Goal: Task Accomplishment & Management: Use online tool/utility

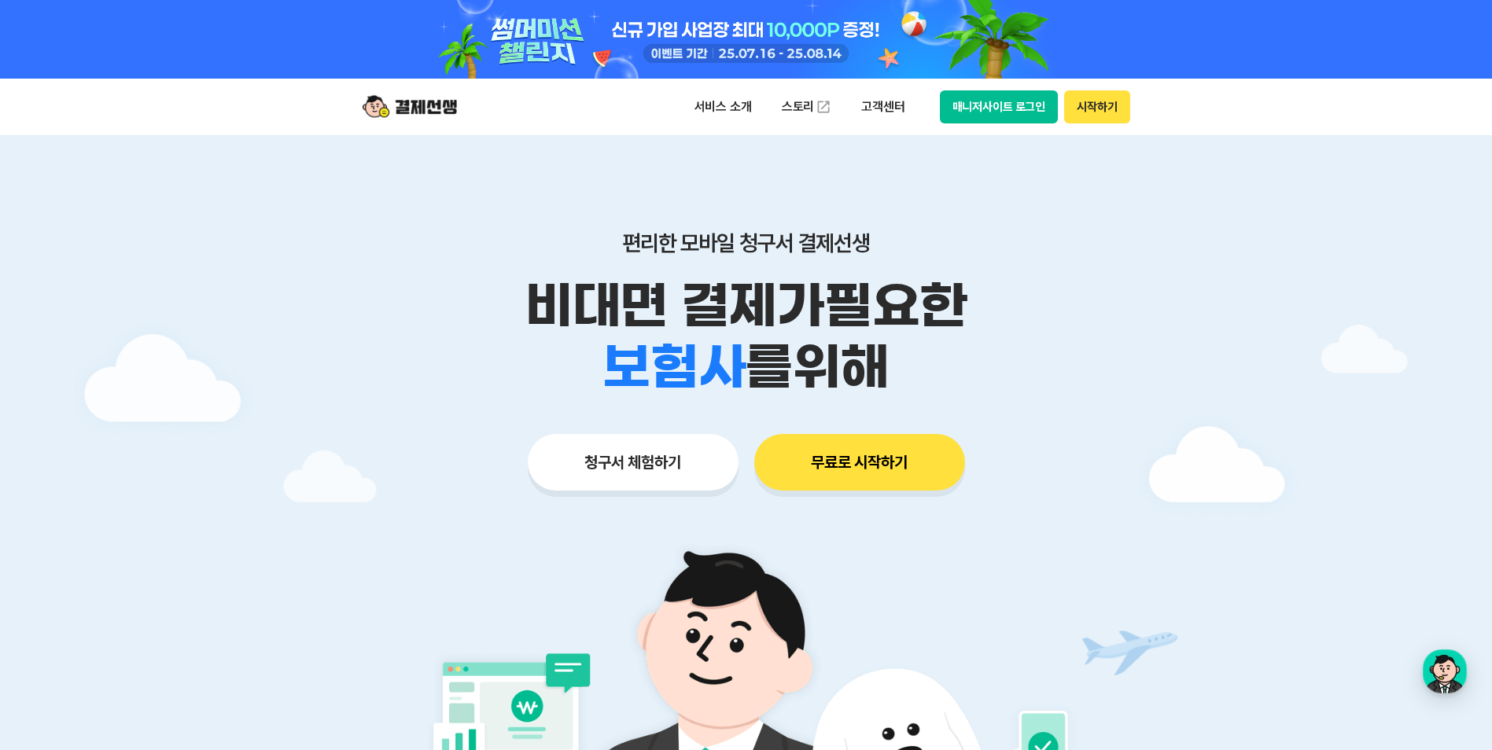
click at [1021, 109] on button "매니저사이트 로그인" at bounding box center [999, 106] width 119 height 33
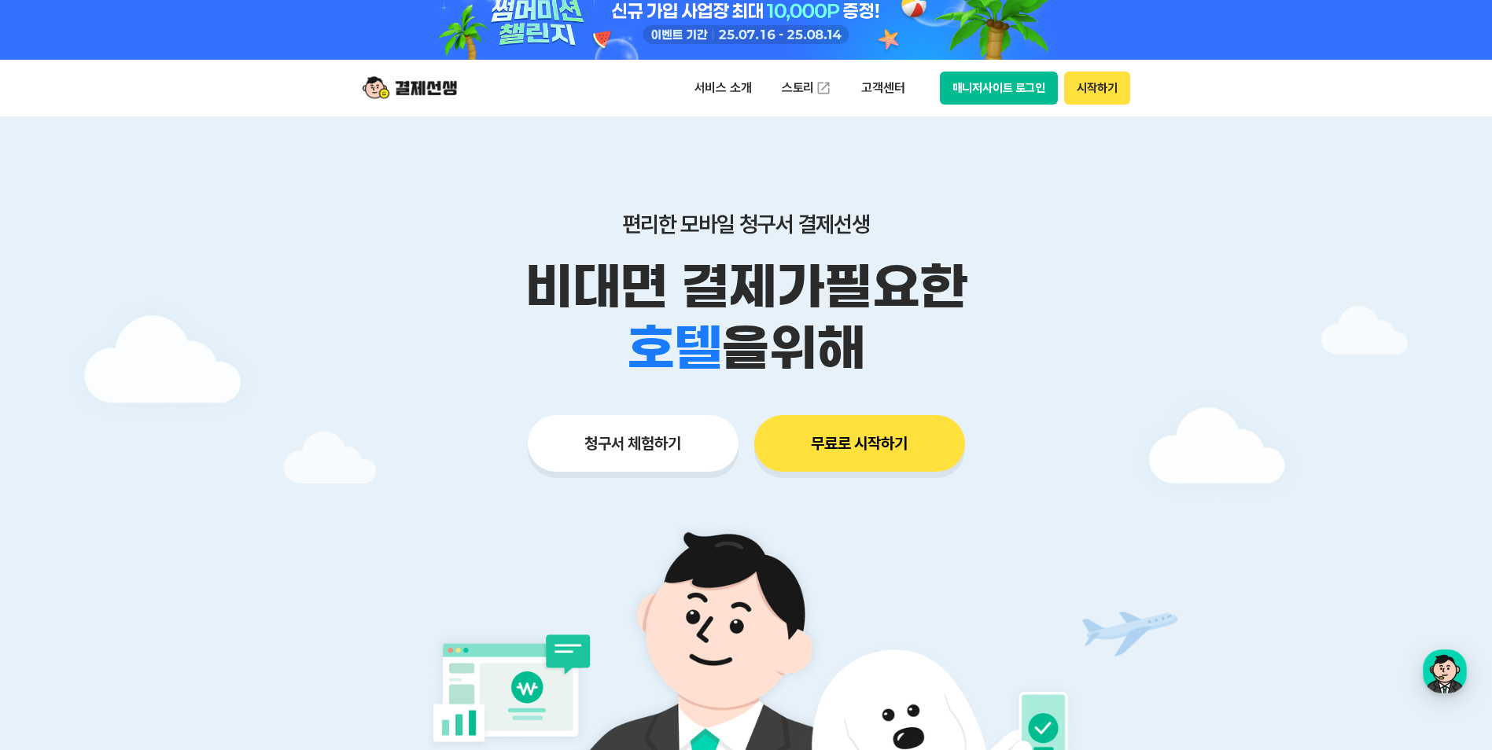
scroll to position [79, 0]
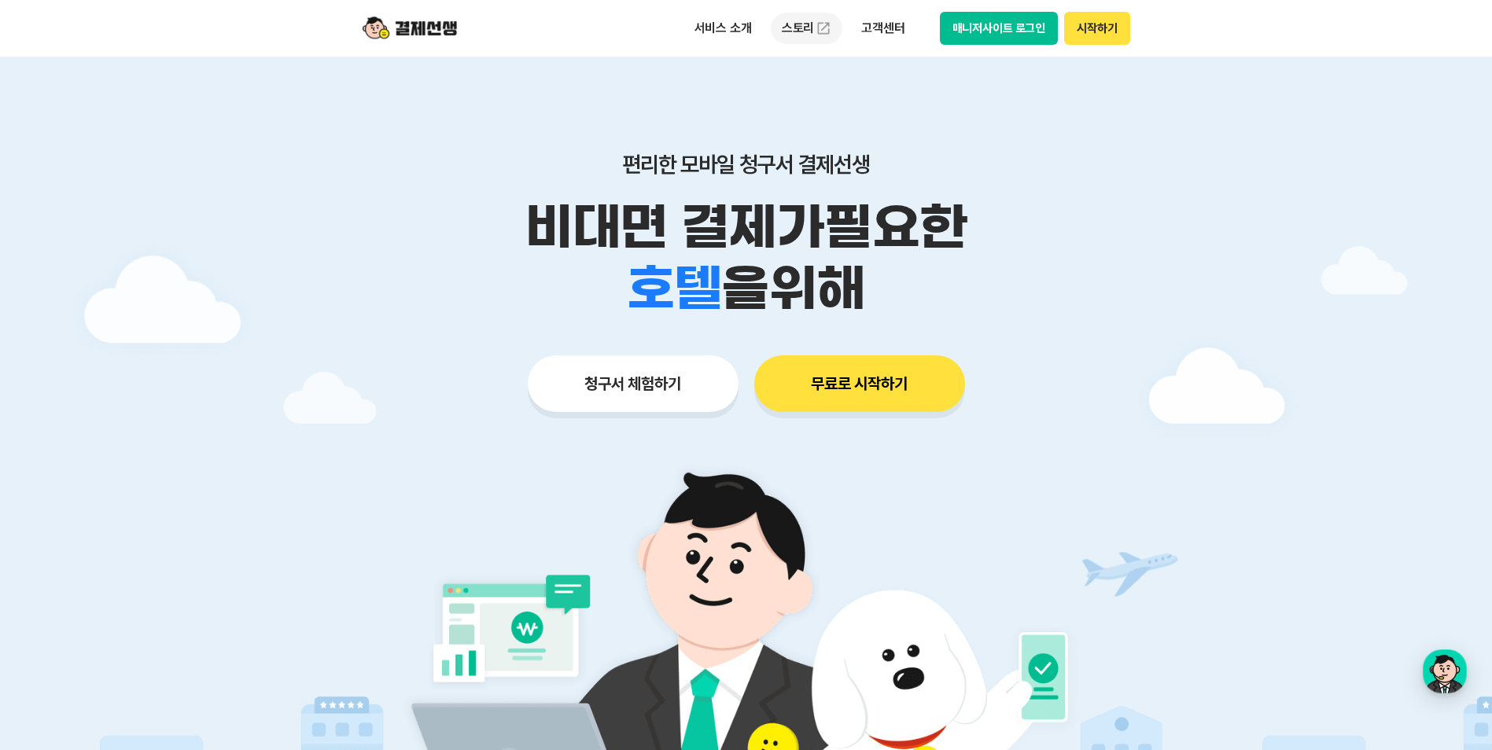
click at [794, 28] on link "스토리" at bounding box center [807, 28] width 72 height 31
click at [807, 28] on link "스토리" at bounding box center [807, 28] width 72 height 31
click at [710, 33] on p "서비스 소개" at bounding box center [722, 28] width 79 height 28
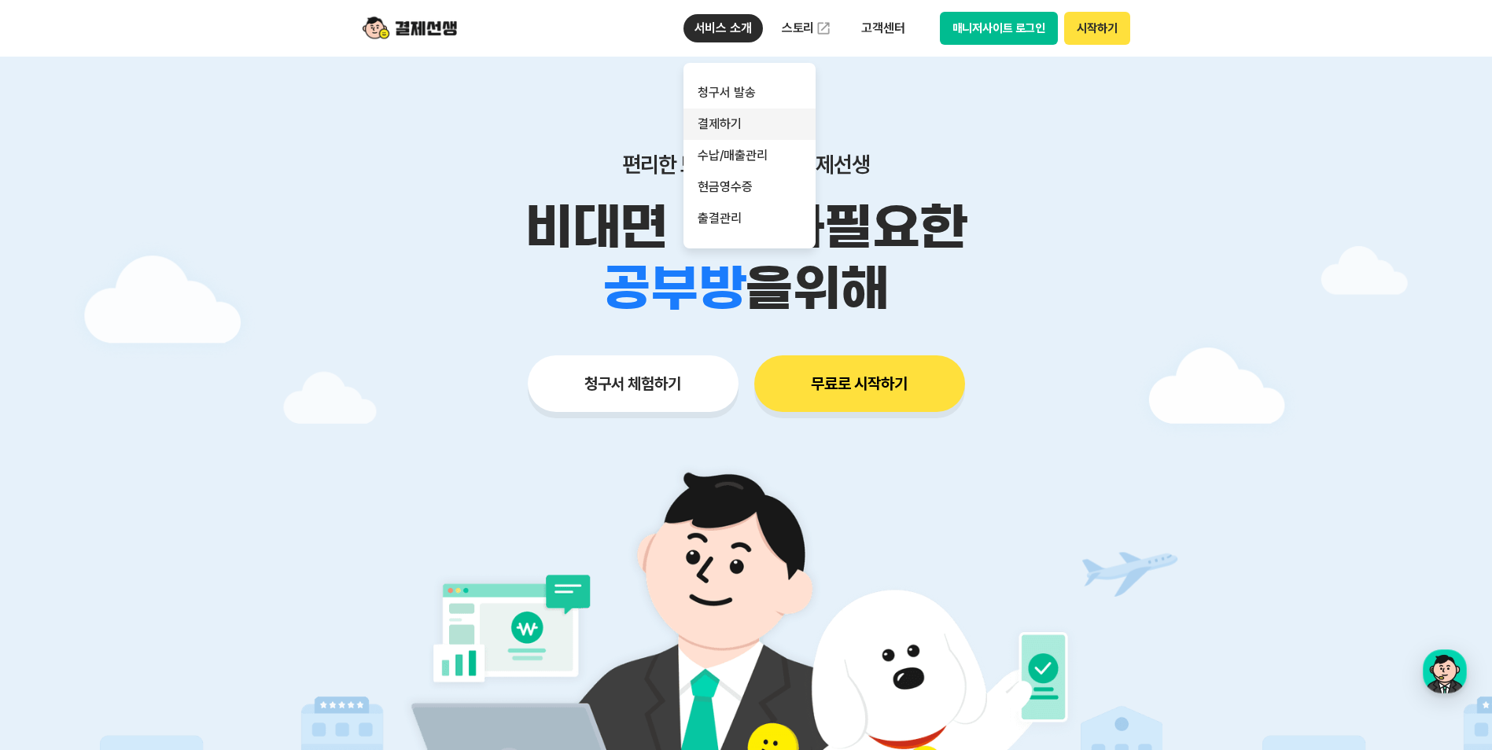
click at [738, 112] on link "결제하기" at bounding box center [749, 124] width 132 height 31
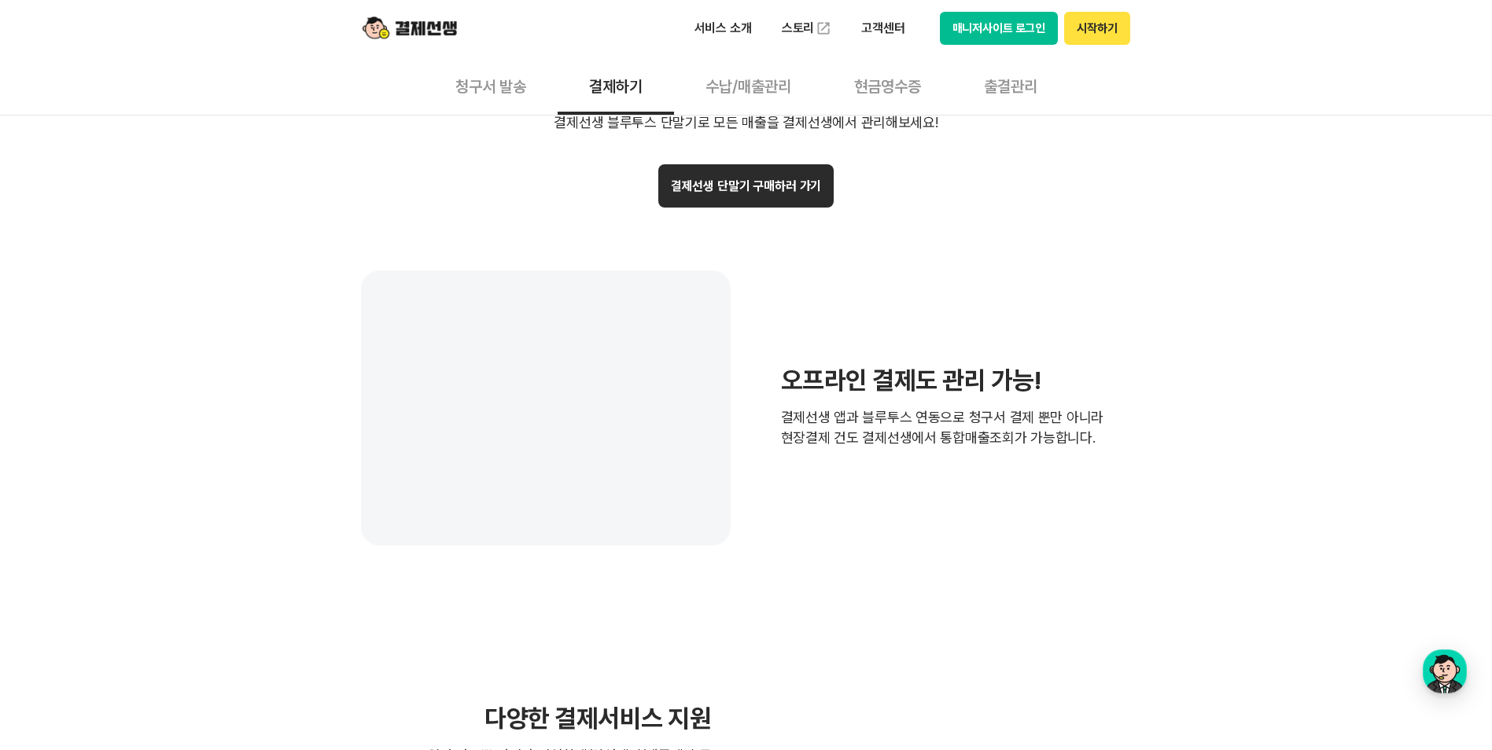
scroll to position [3224, 0]
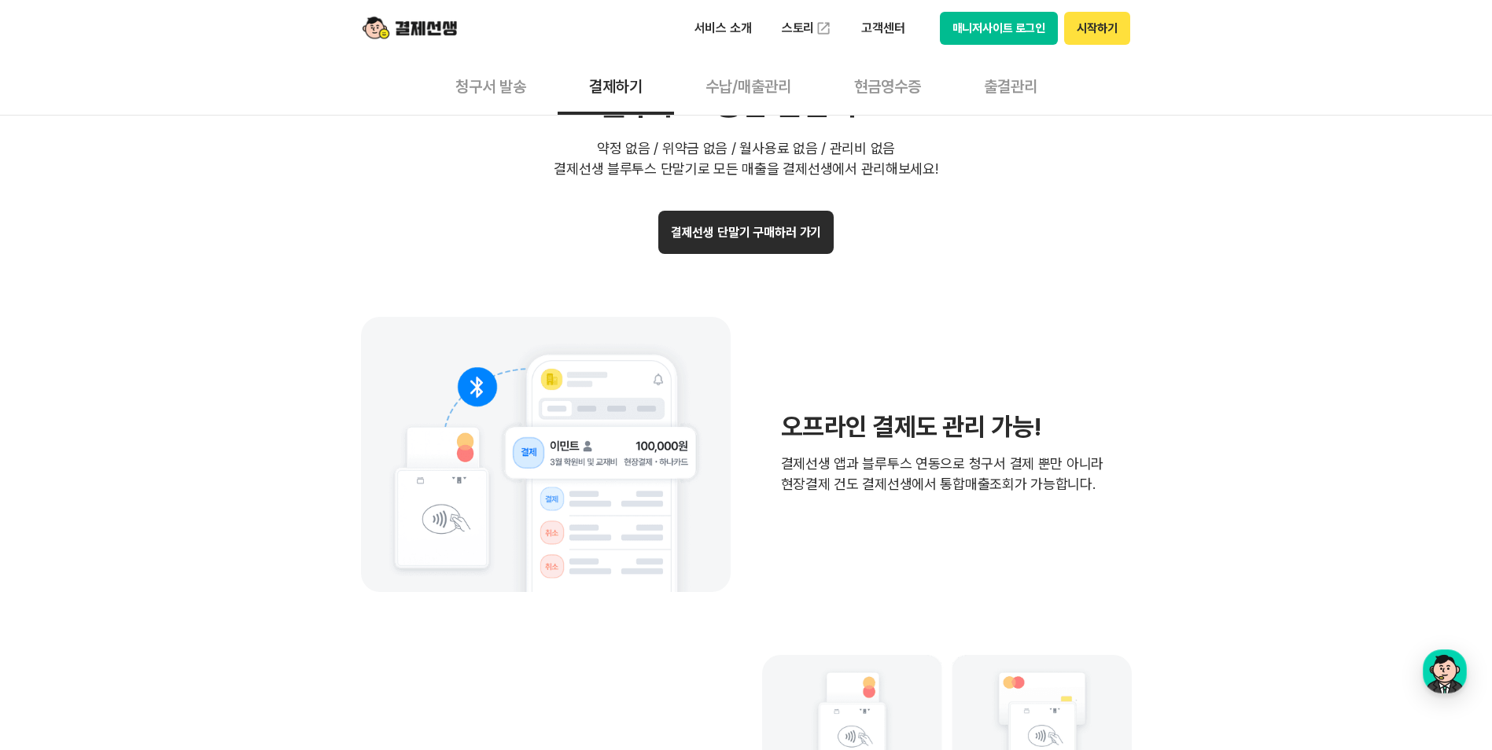
click at [1028, 362] on div "오프라인 결제도 관리 가능! 결제선생 앱과 블루투스 연동으로 청구서 결제 뿐만 아니라 현장결제 건도 결제선생에서 통합매출조회가 가능합니다." at bounding box center [746, 454] width 771 height 275
click at [774, 244] on button "결제선생 단말기 구매하러 가기" at bounding box center [746, 232] width 176 height 43
click at [753, 225] on button "결제선생 단말기 구매하러 가기" at bounding box center [746, 232] width 176 height 43
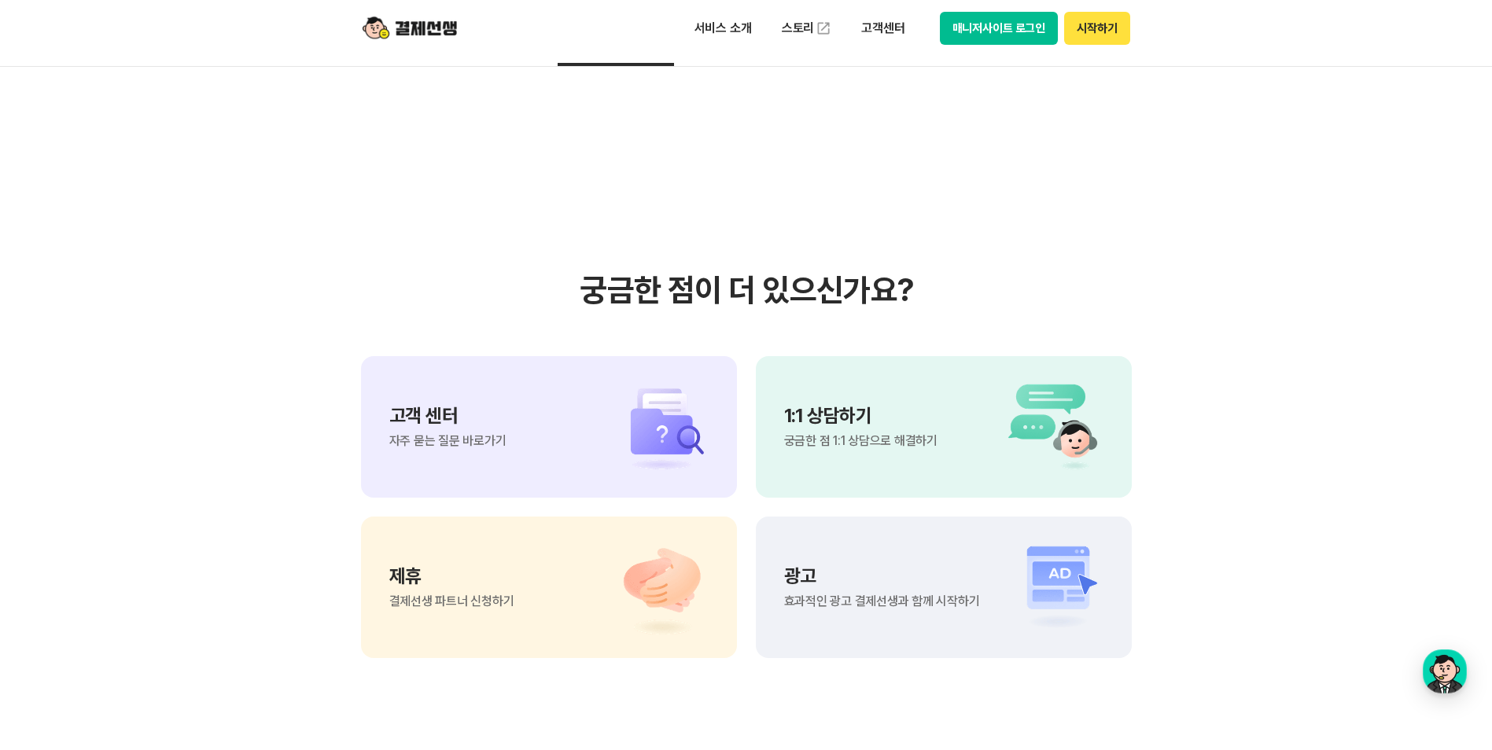
scroll to position [3695, 0]
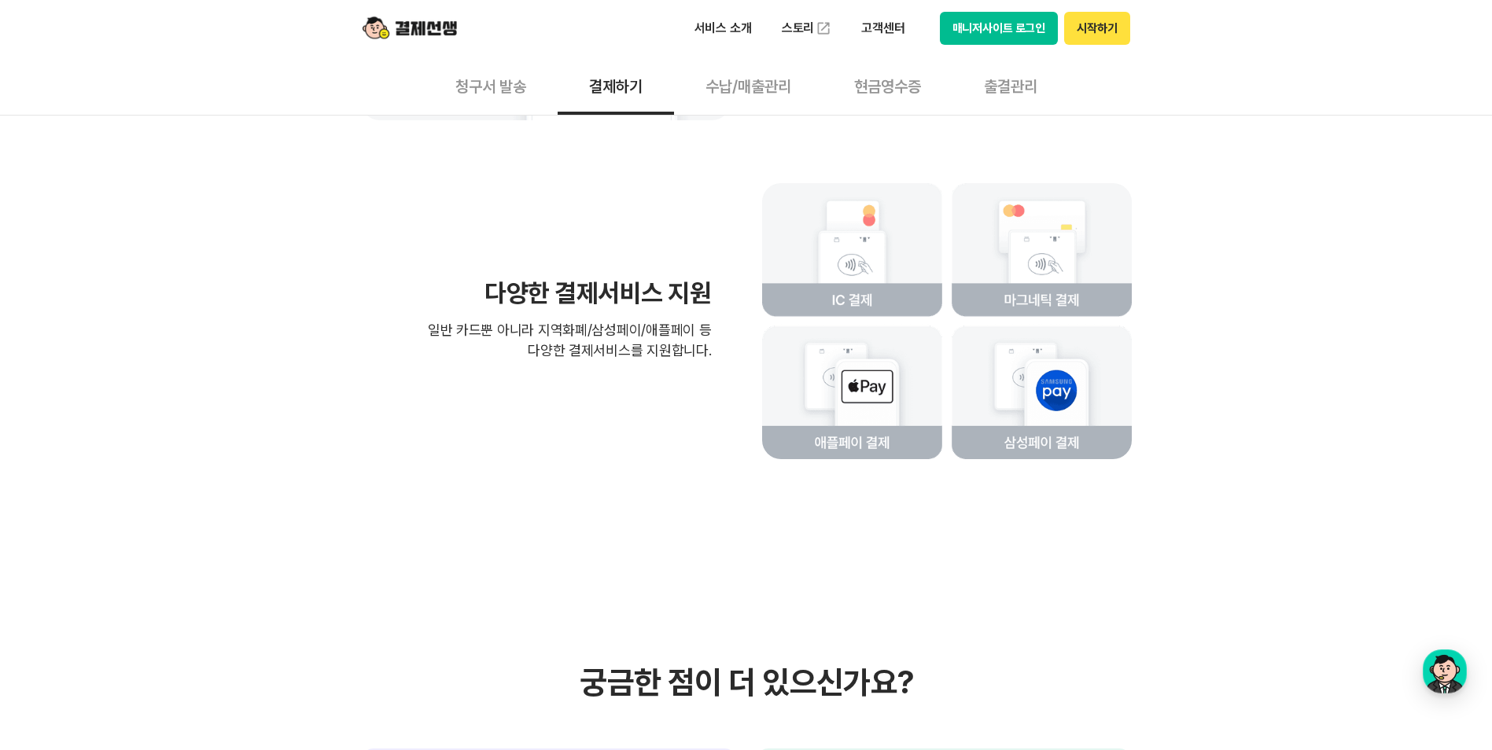
click at [1032, 94] on button "출결관리" at bounding box center [1010, 86] width 116 height 58
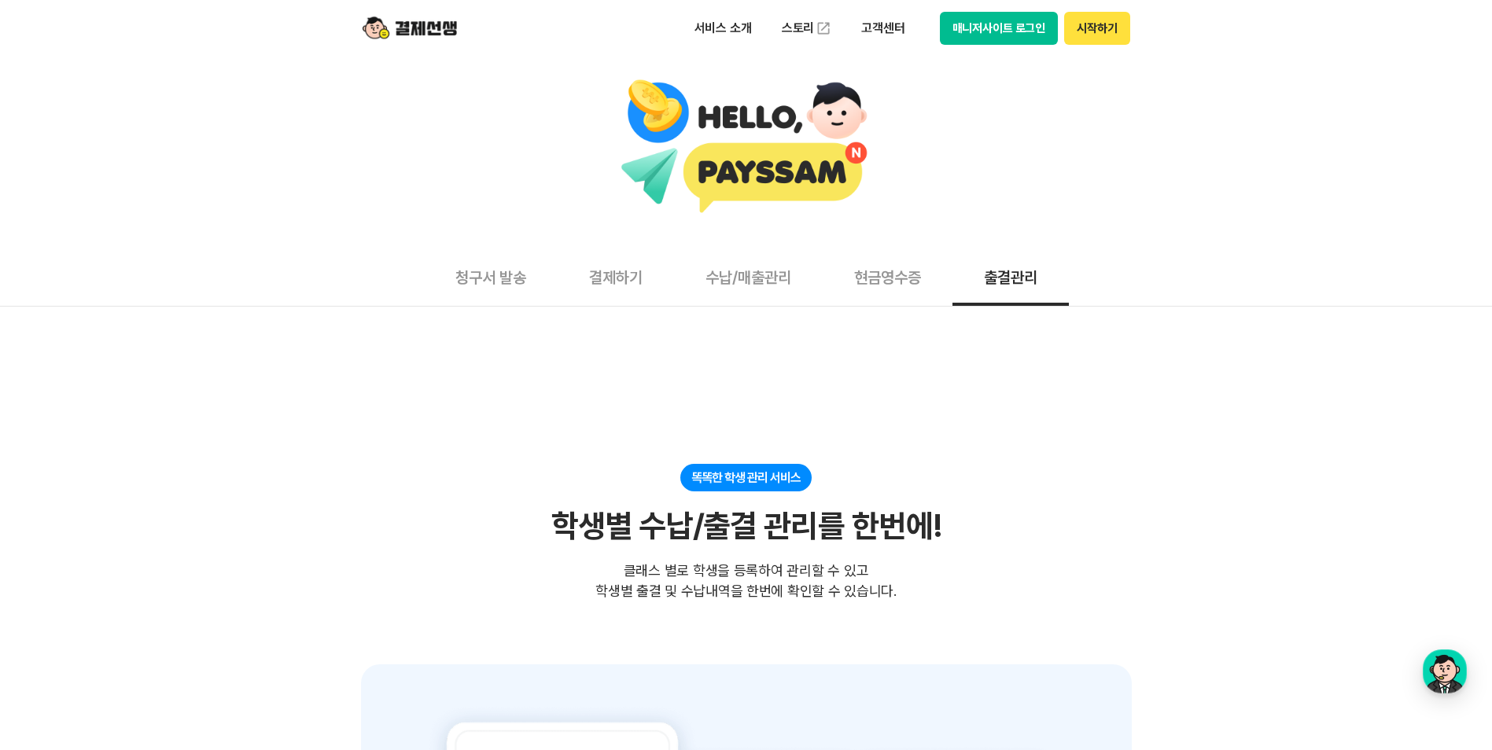
drag, startPoint x: 1344, startPoint y: 587, endPoint x: 1297, endPoint y: 513, distance: 87.7
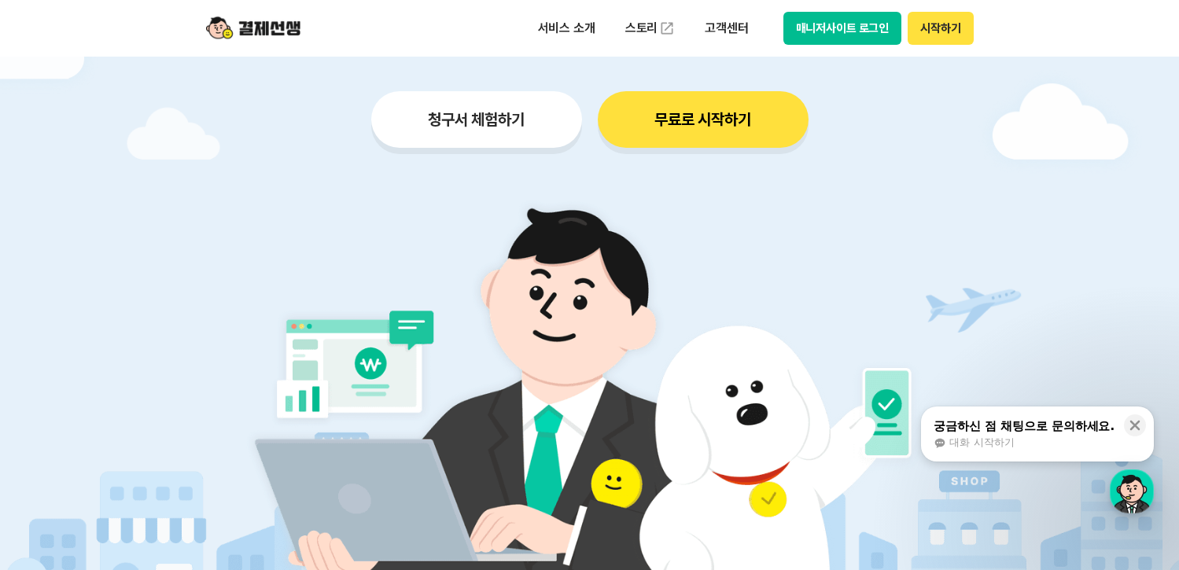
scroll to position [315, 0]
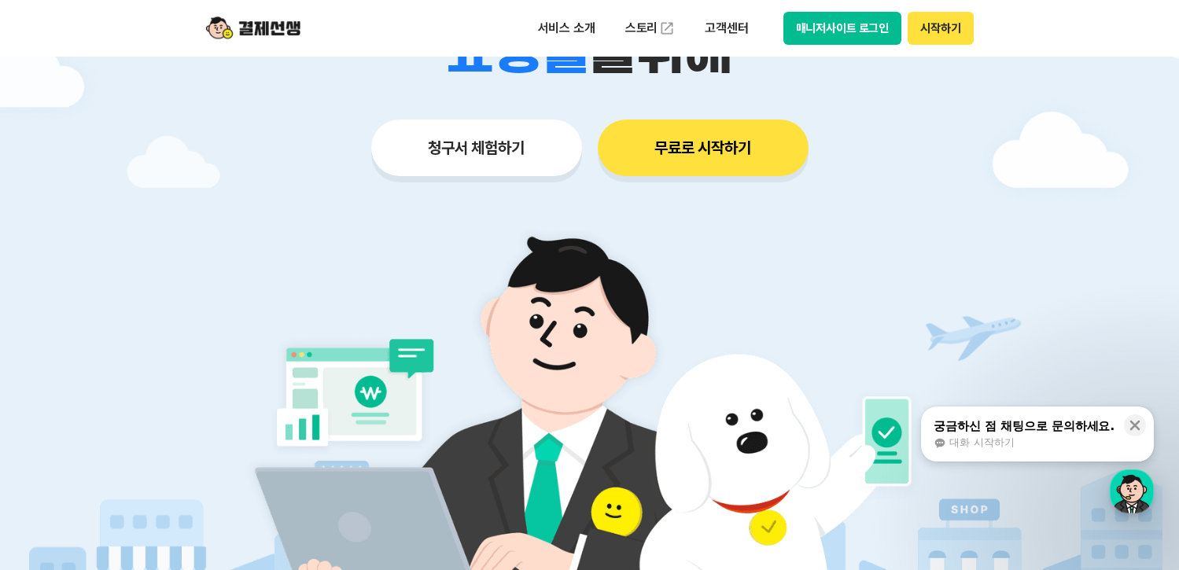
click at [824, 50] on div "서비스 소개 스토리 고객센터 매니저사이트 로그인 시작하기" at bounding box center [589, 28] width 805 height 57
click at [839, 27] on button "매니저사이트 로그인" at bounding box center [842, 28] width 119 height 33
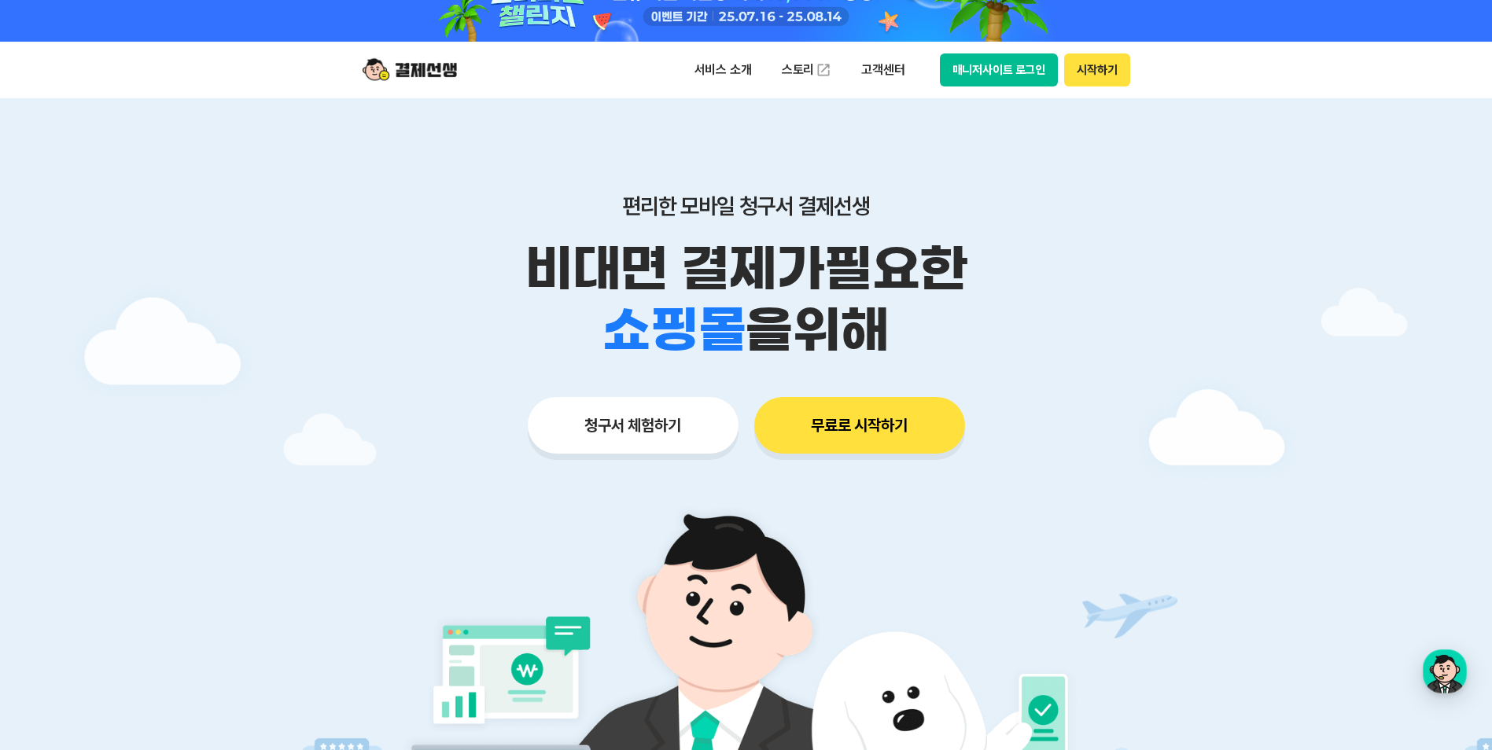
scroll to position [0, 0]
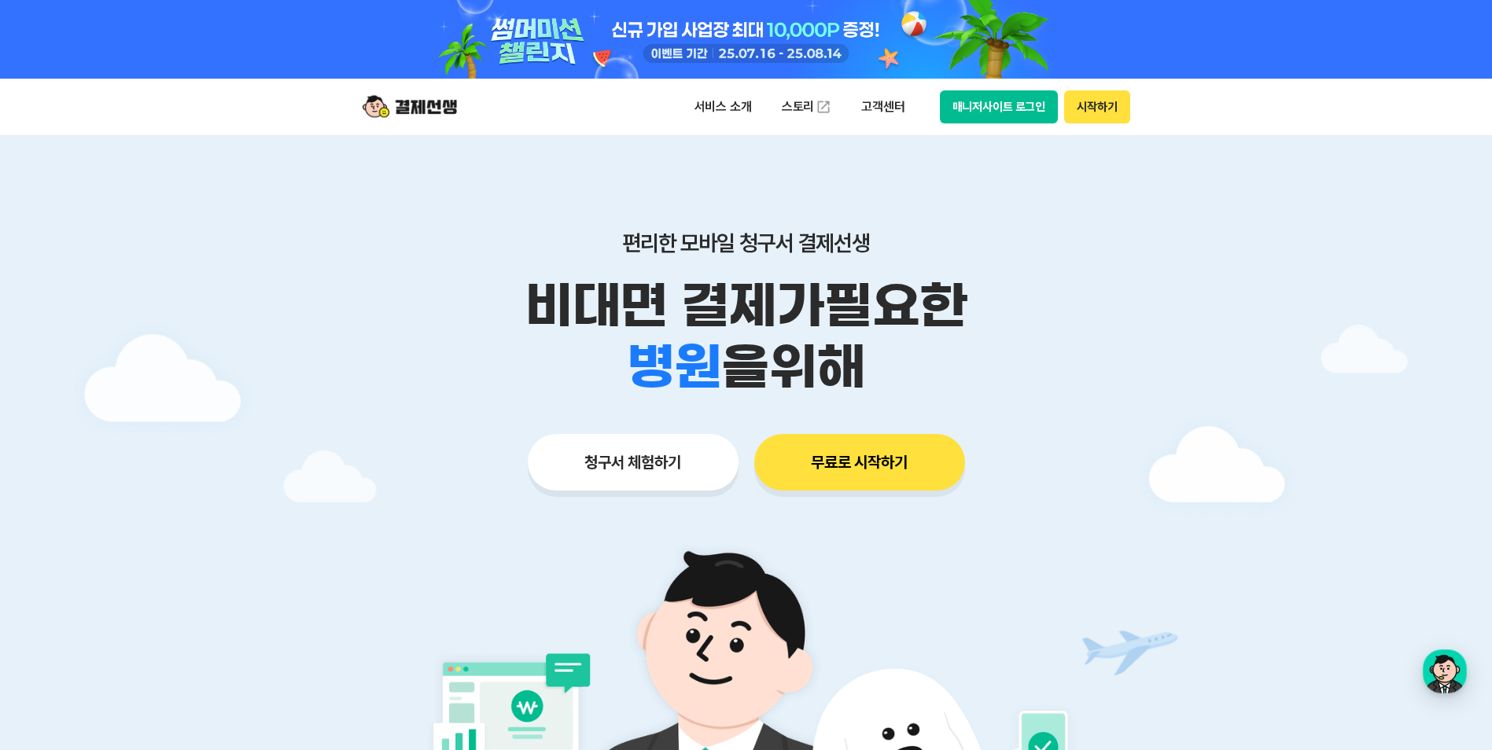
click at [739, 86] on div "서비스 소개 스토리 고객센터 매니저사이트 로그인 시작하기" at bounding box center [746, 107] width 805 height 57
click at [734, 108] on p "서비스 소개" at bounding box center [722, 107] width 79 height 28
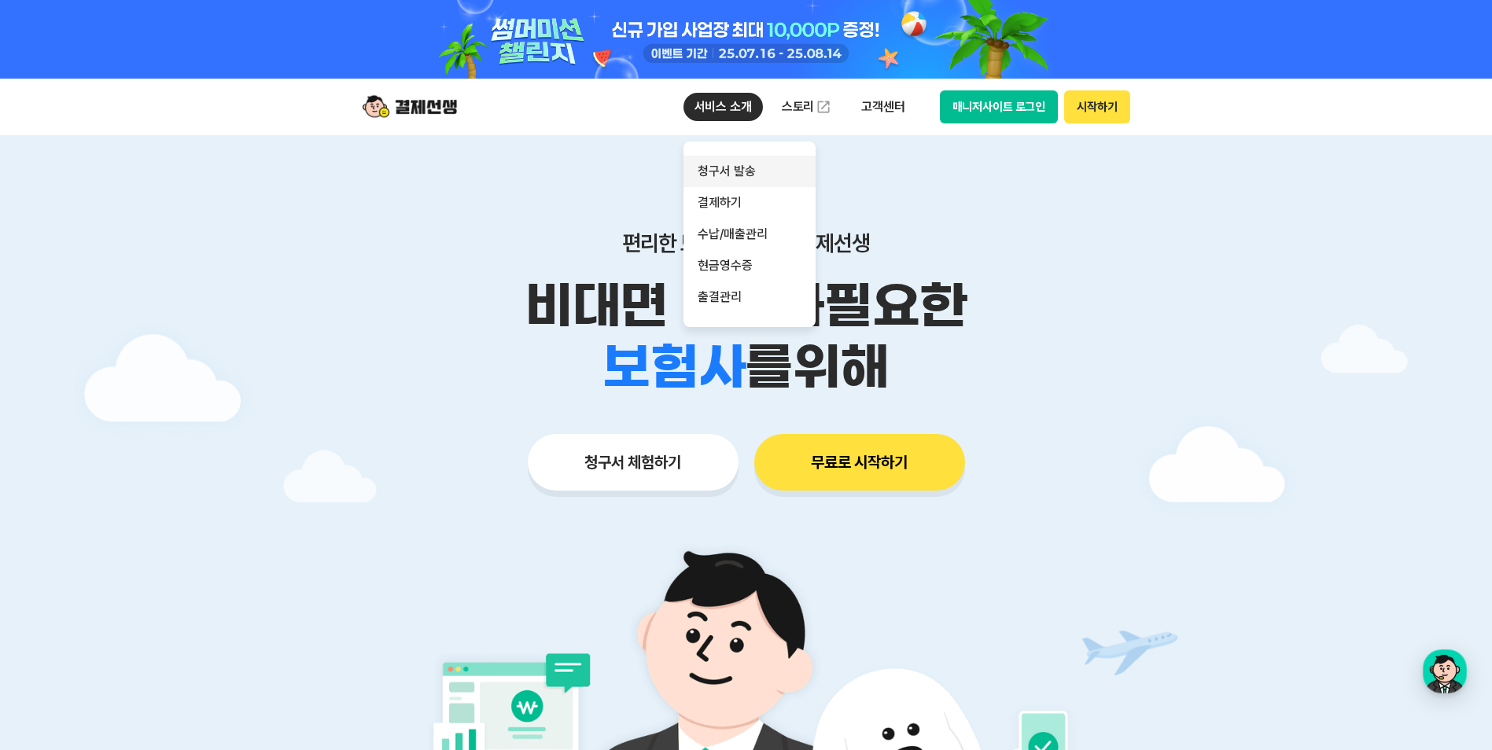
click at [719, 171] on link "청구서 발송" at bounding box center [749, 171] width 132 height 31
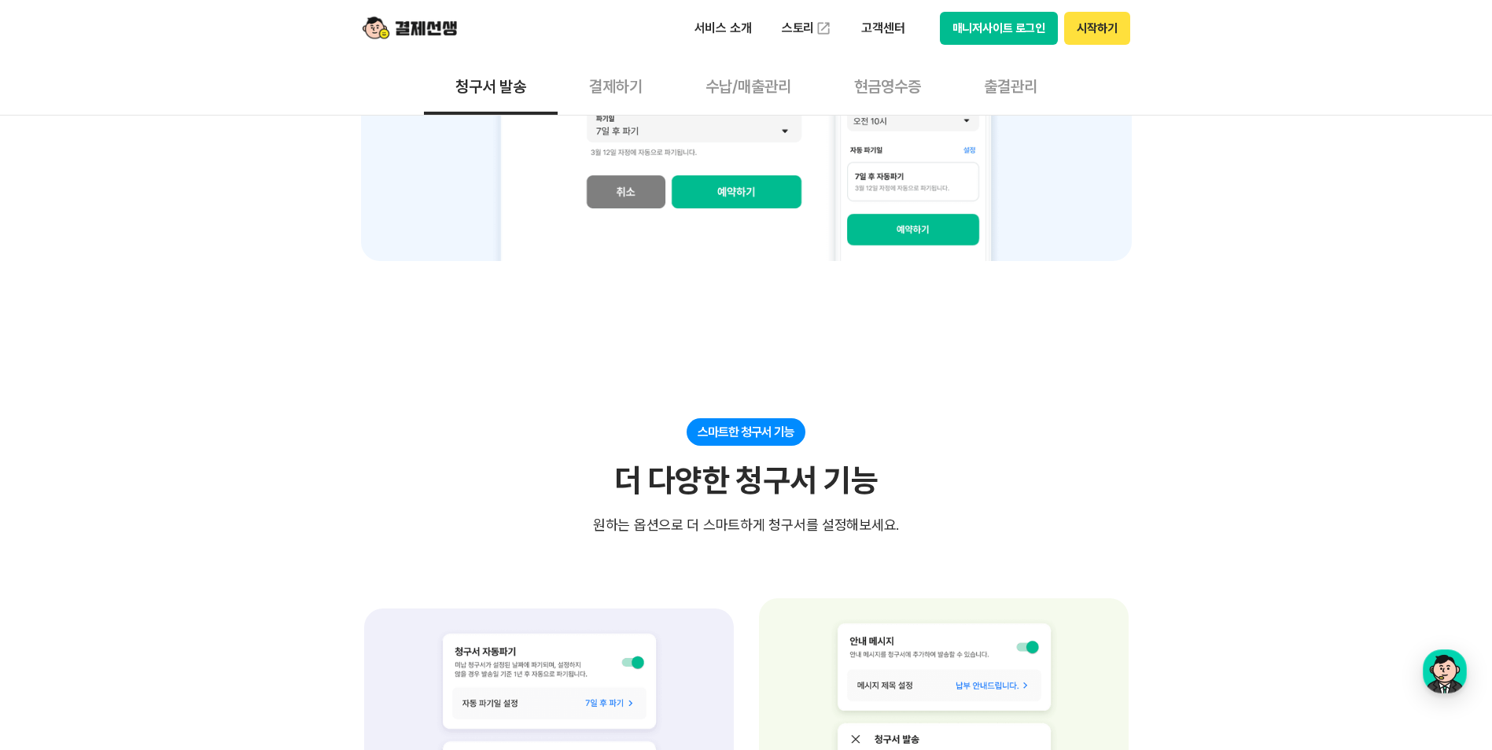
scroll to position [2044, 0]
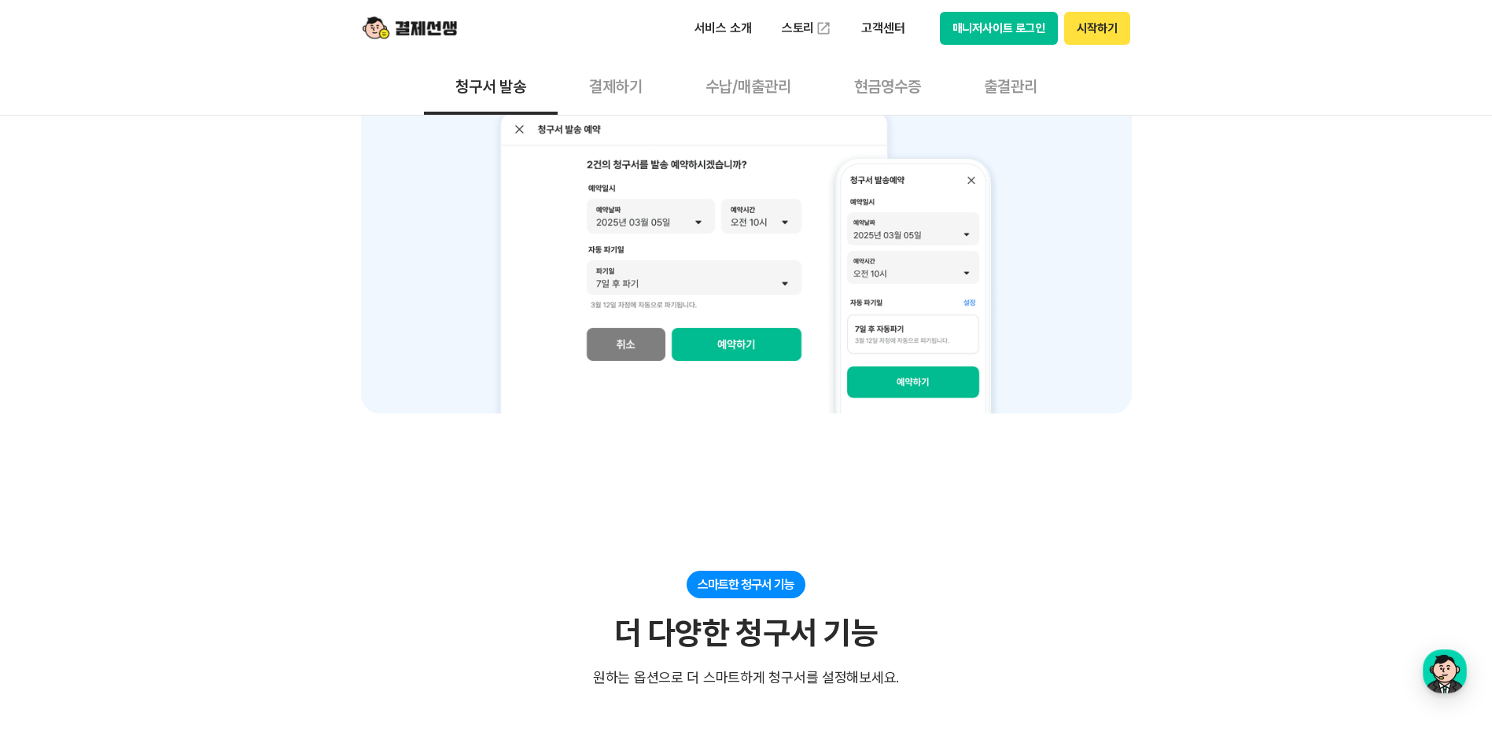
click at [623, 95] on button "결제하기" at bounding box center [615, 86] width 116 height 58
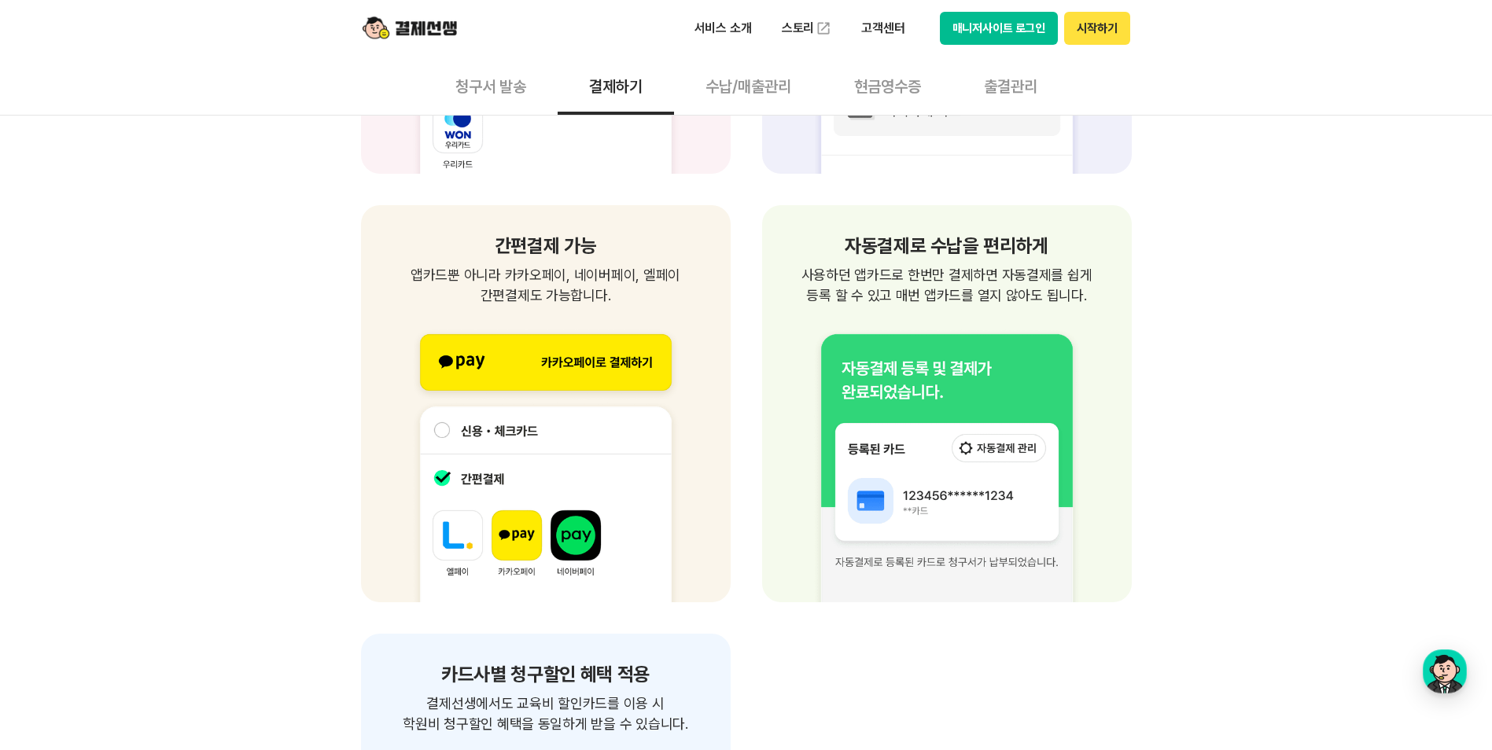
scroll to position [1887, 0]
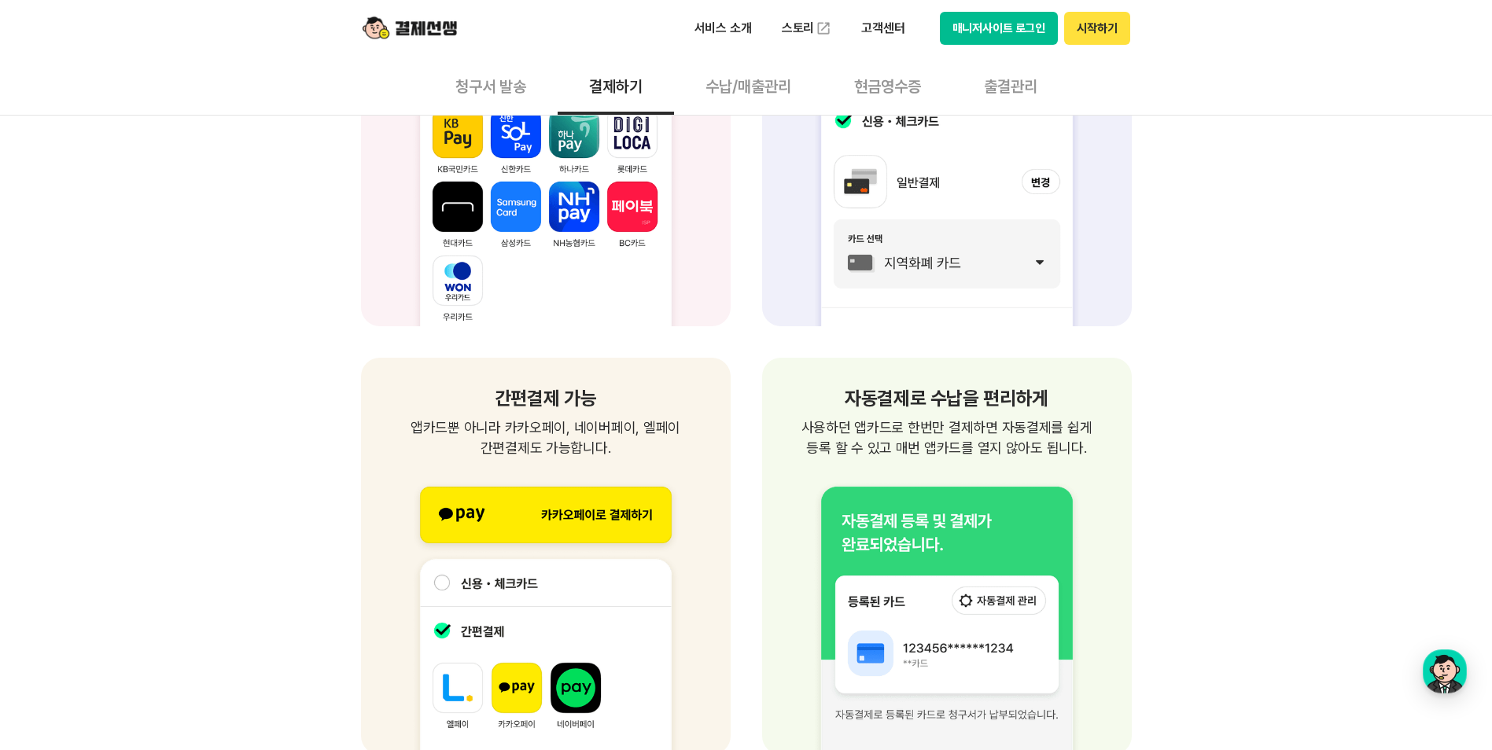
click at [783, 84] on button "수납/매출관리" at bounding box center [748, 86] width 149 height 58
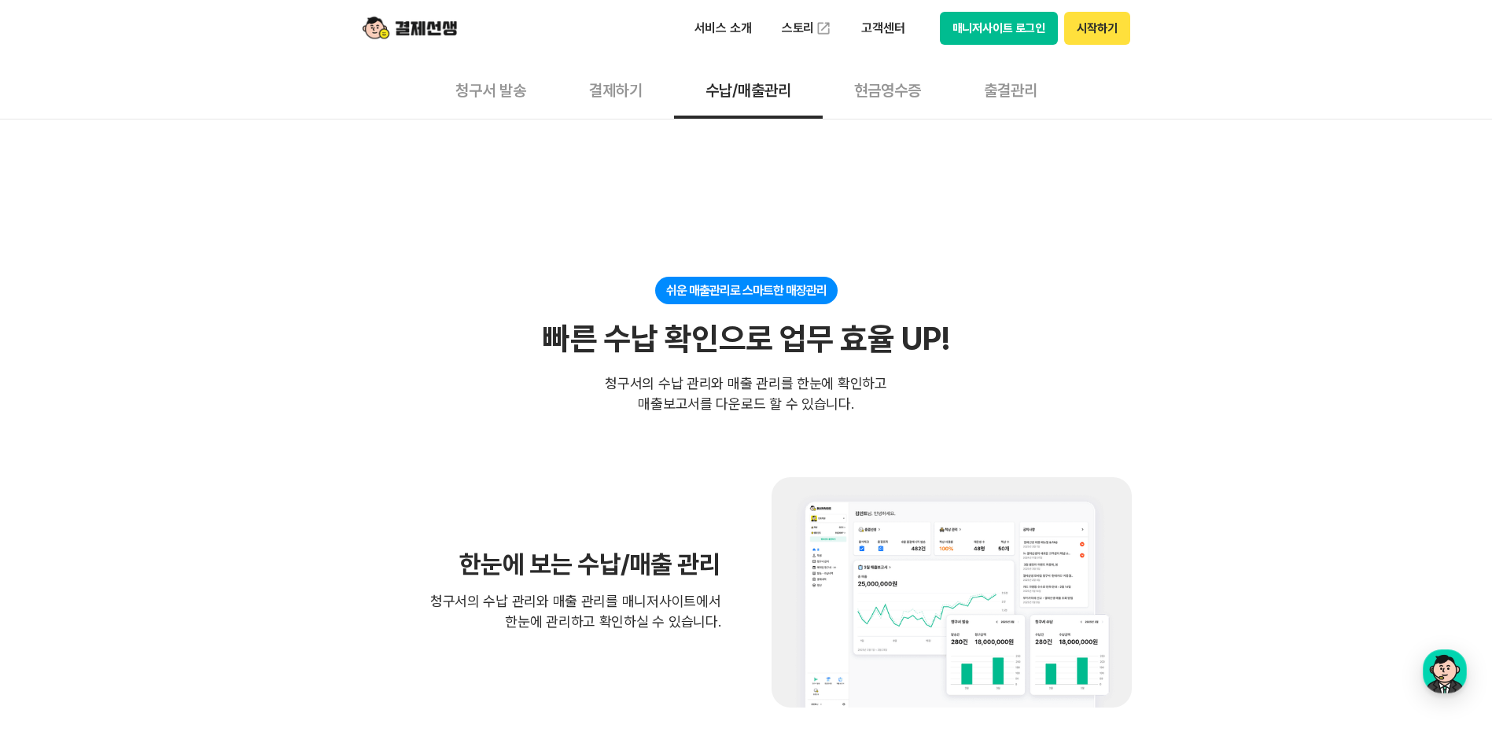
scroll to position [79, 0]
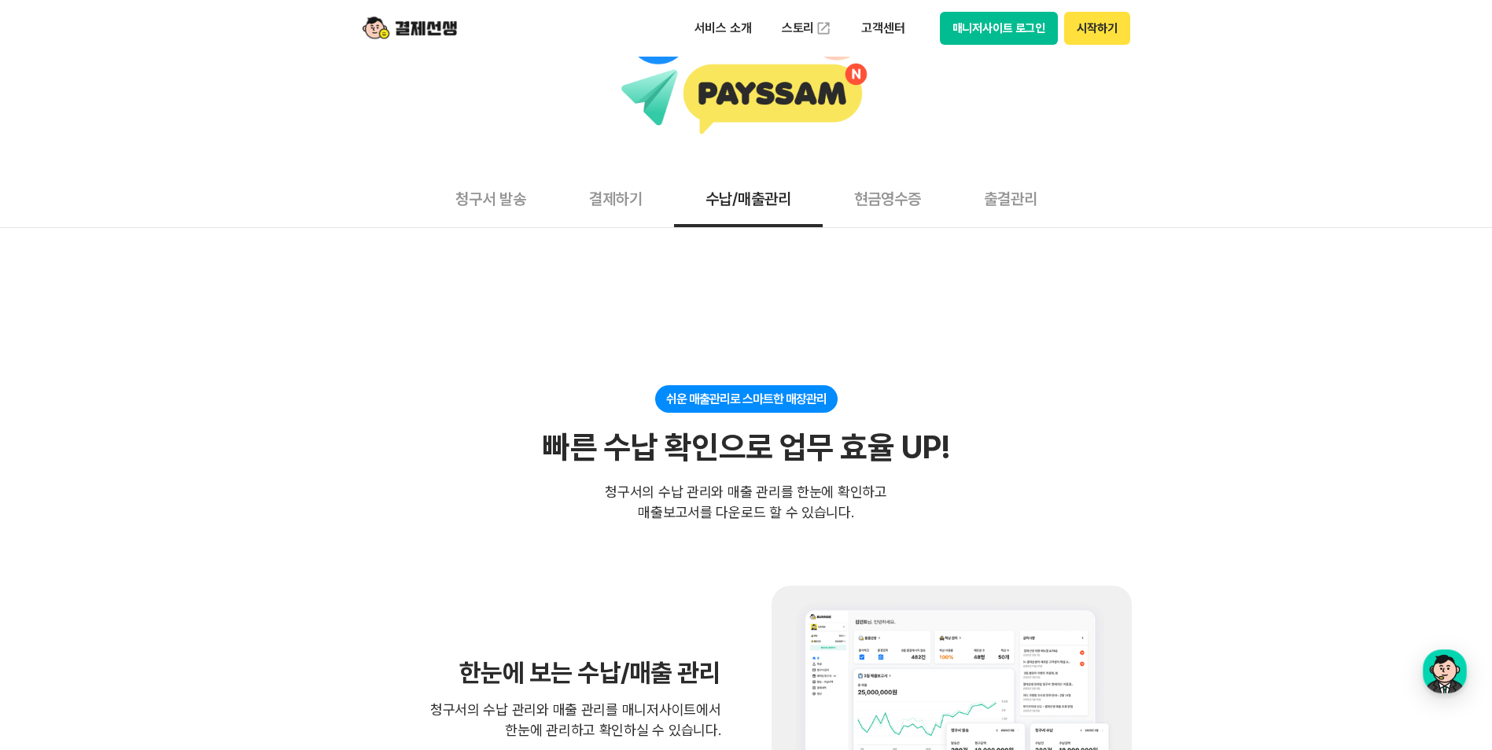
click at [915, 210] on button "현금영수증" at bounding box center [887, 198] width 130 height 58
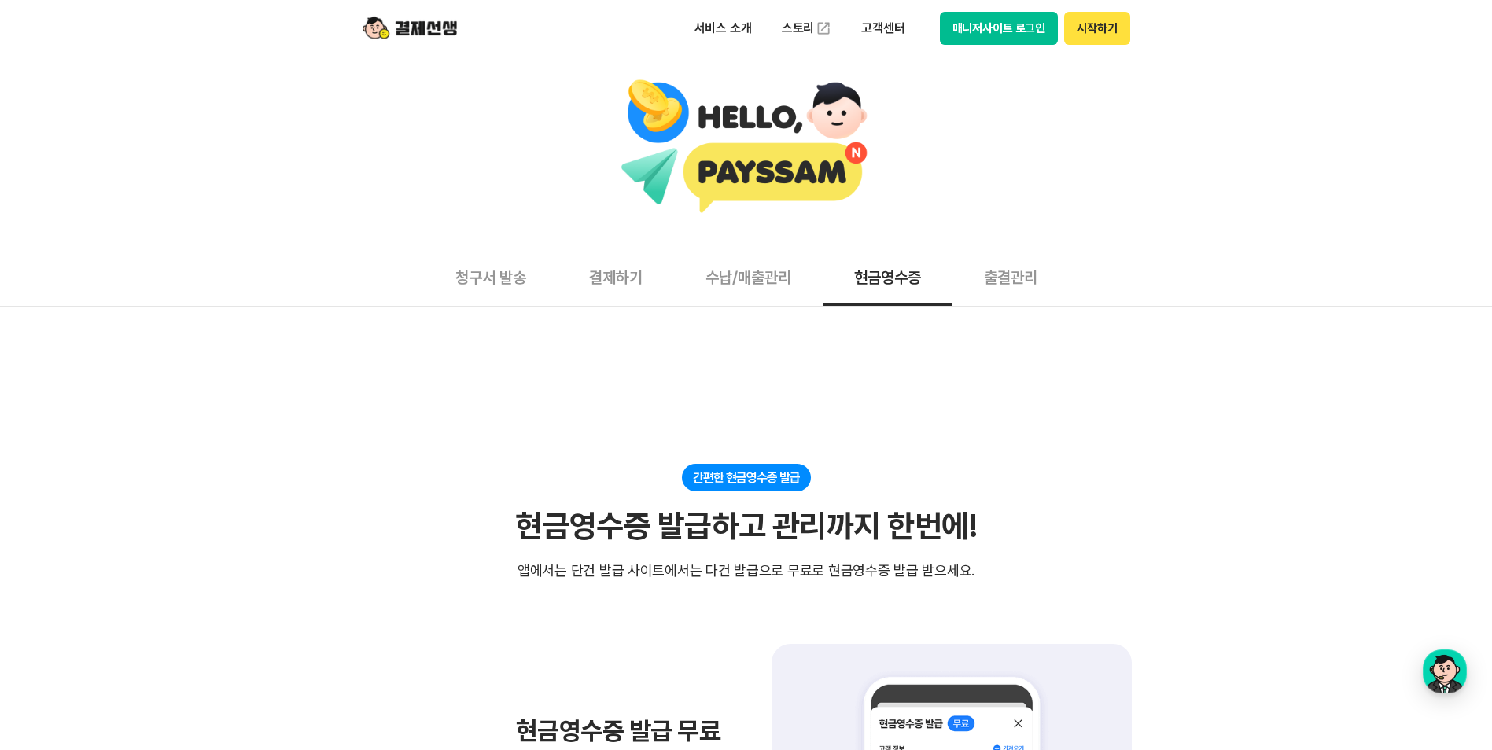
drag, startPoint x: 1214, startPoint y: 370, endPoint x: 1203, endPoint y: 365, distance: 12.0
click at [1016, 287] on button "출결관리" at bounding box center [1010, 277] width 116 height 58
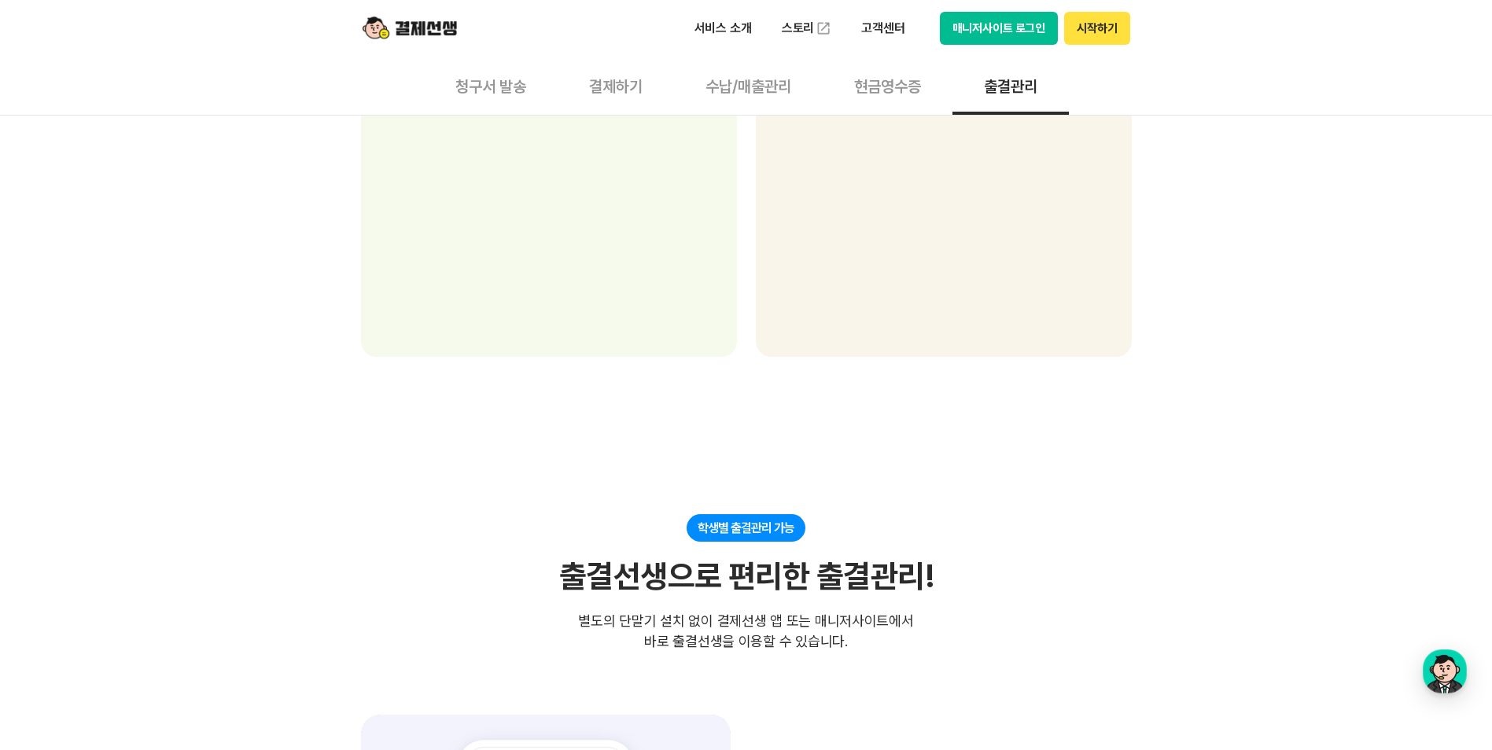
scroll to position [1415, 0]
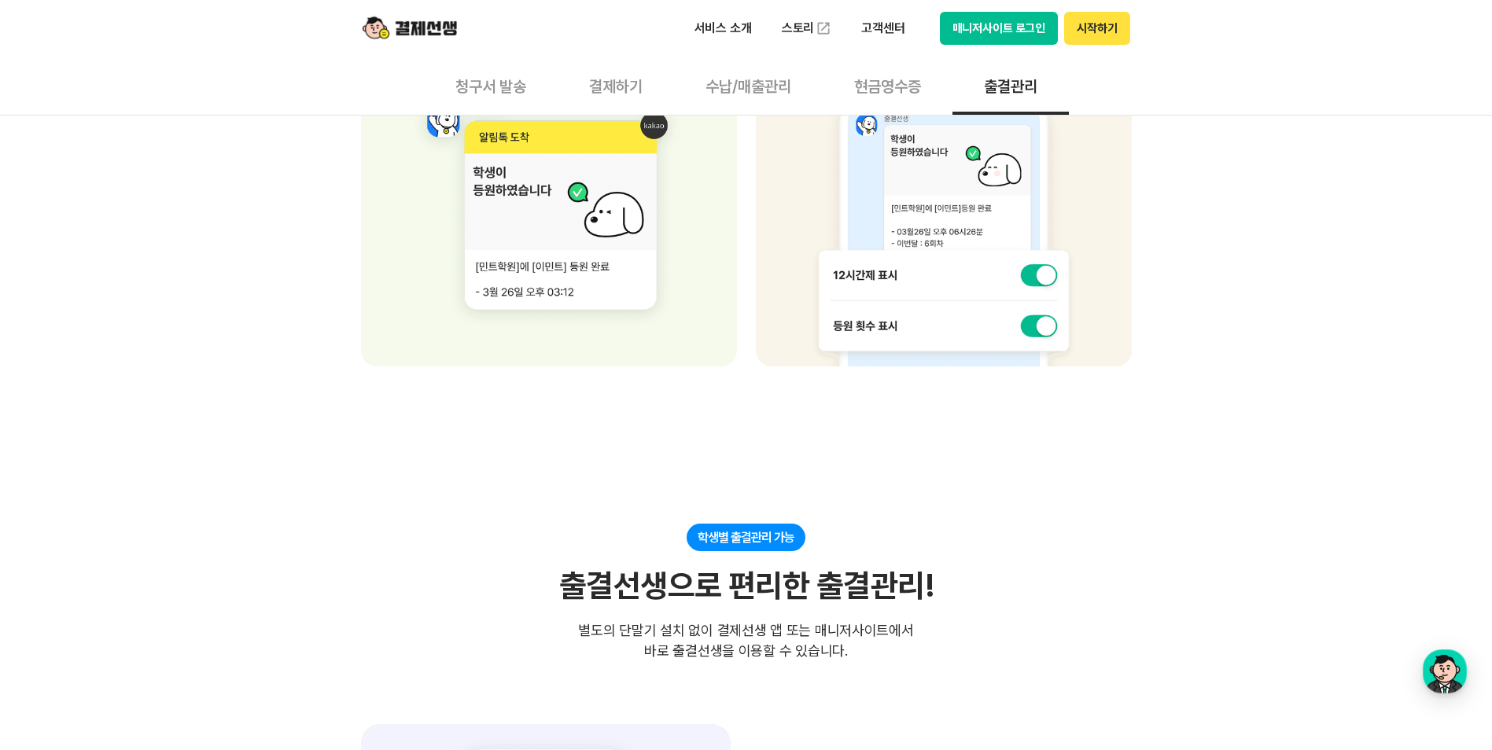
click at [976, 24] on button "매니저사이트 로그인" at bounding box center [999, 28] width 119 height 33
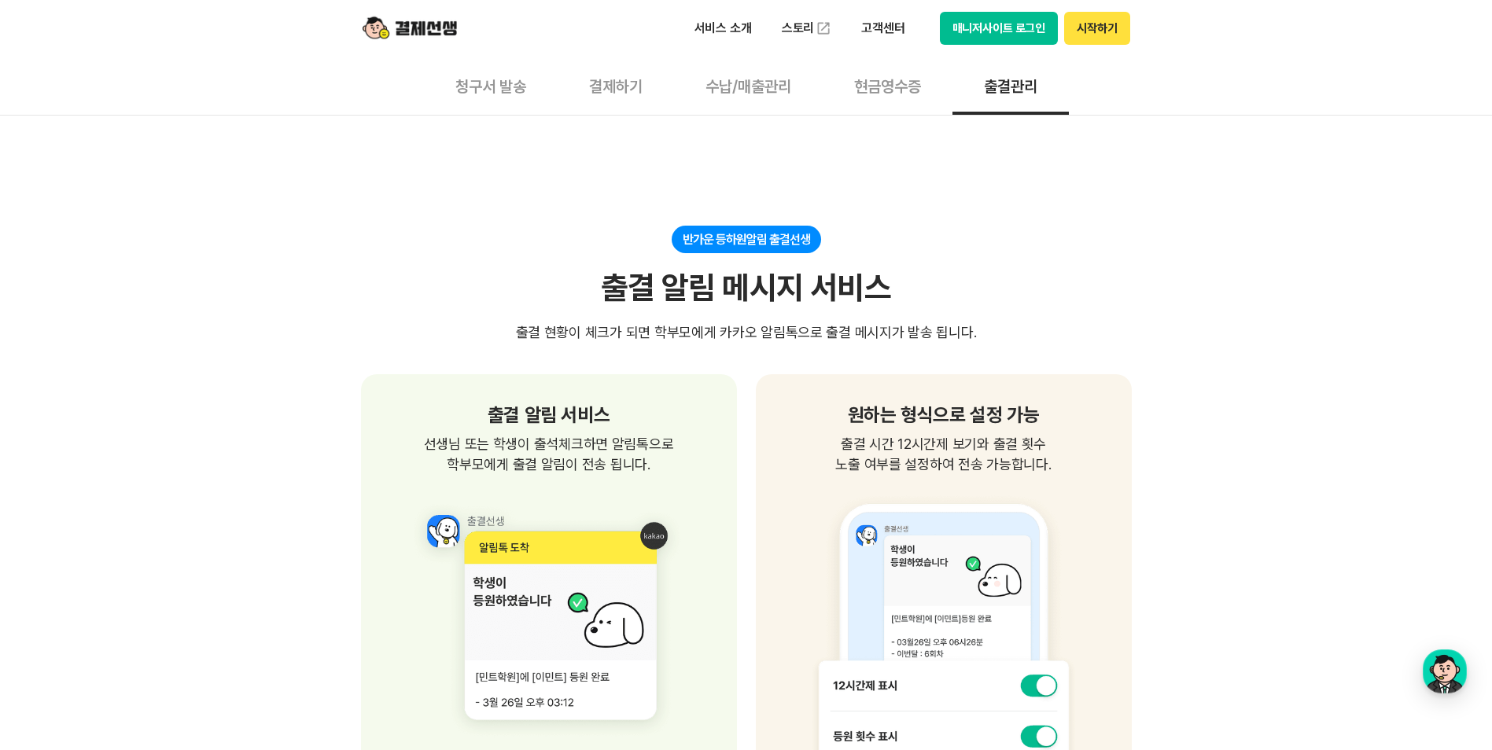
scroll to position [944, 0]
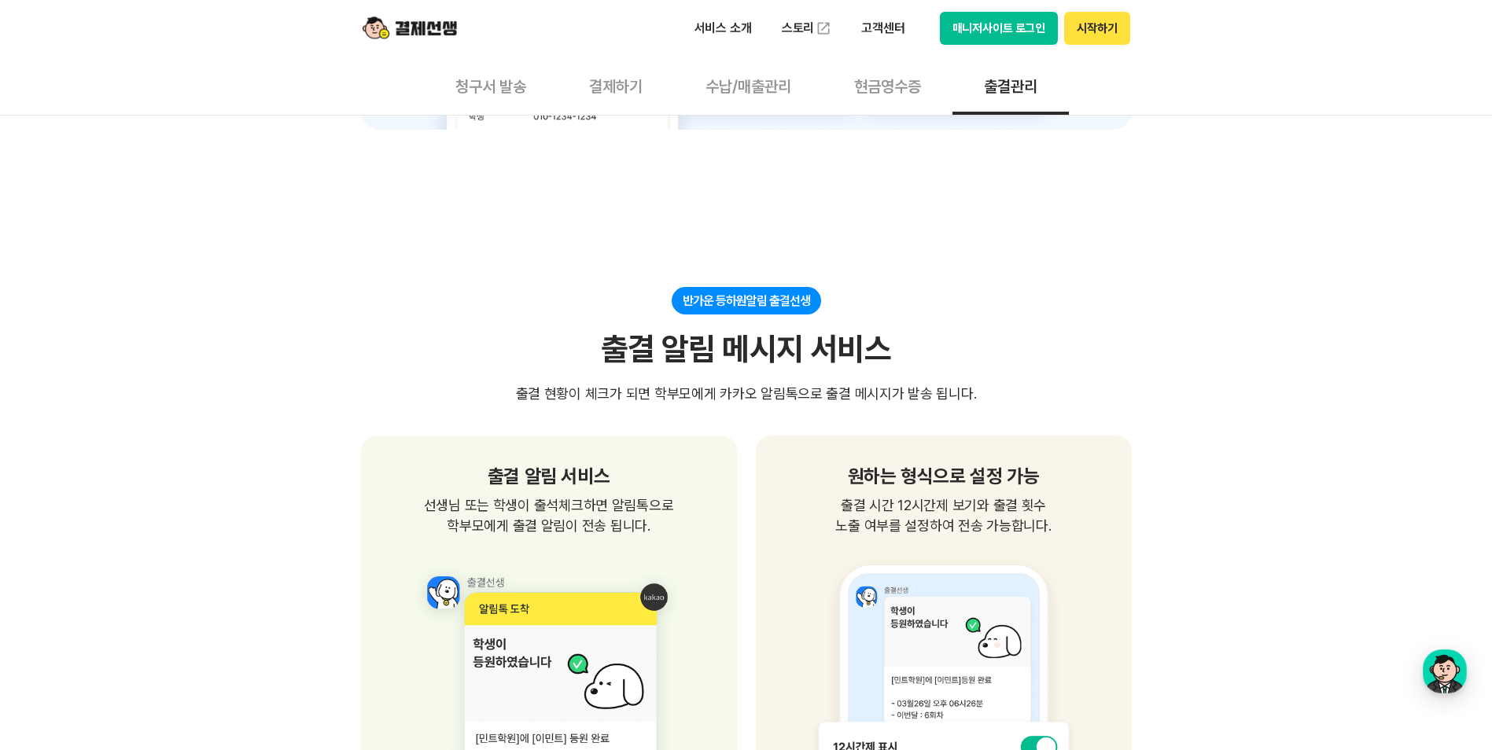
click at [1005, 26] on button "매니저사이트 로그인" at bounding box center [999, 28] width 119 height 33
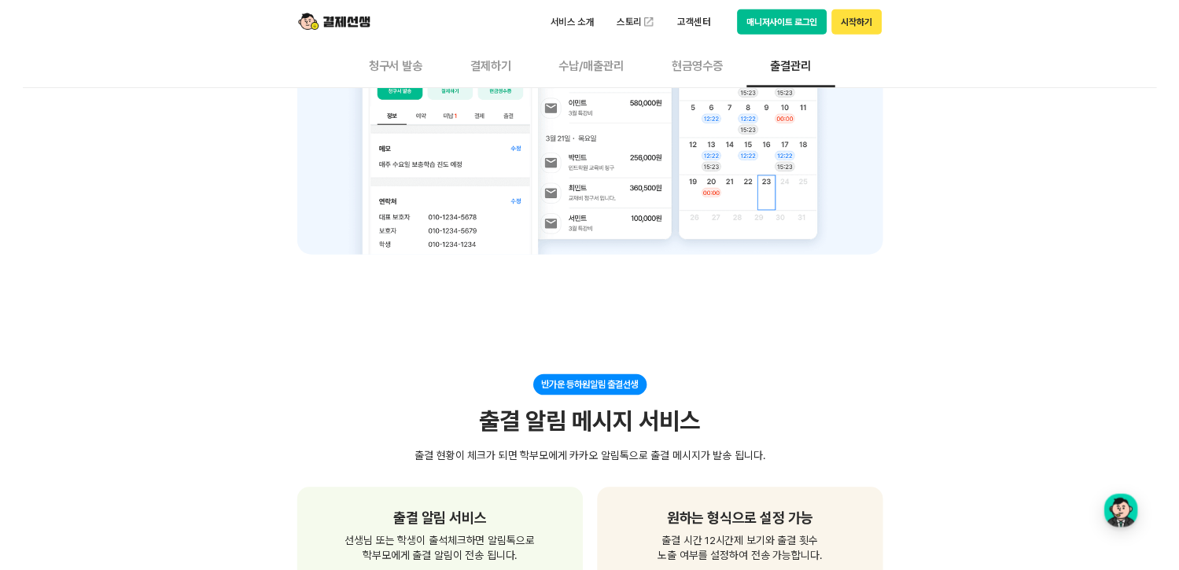
scroll to position [629, 0]
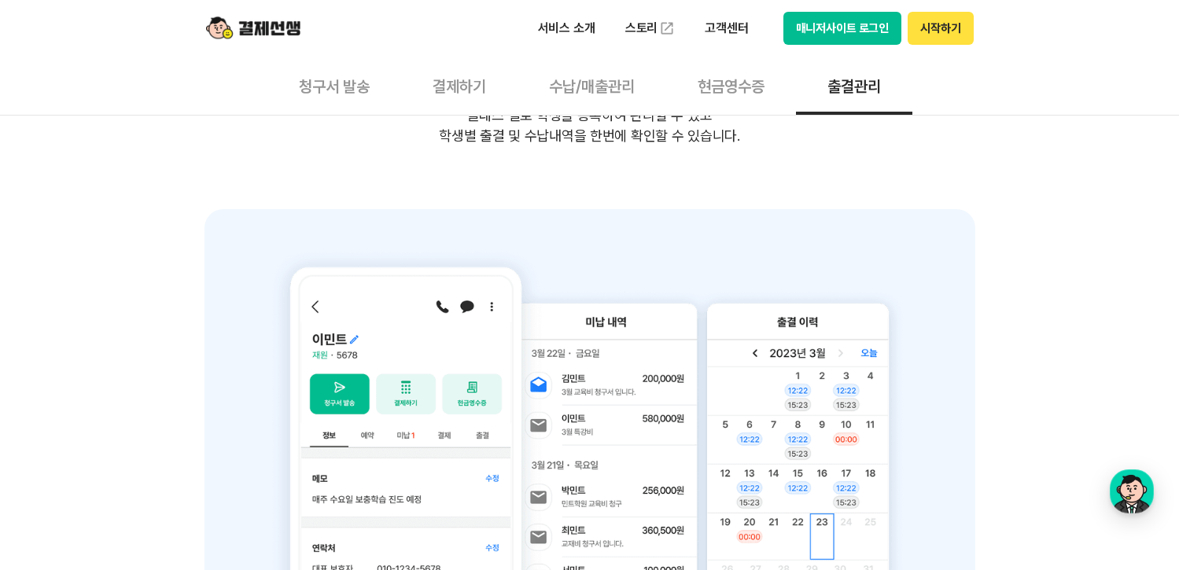
scroll to position [315, 0]
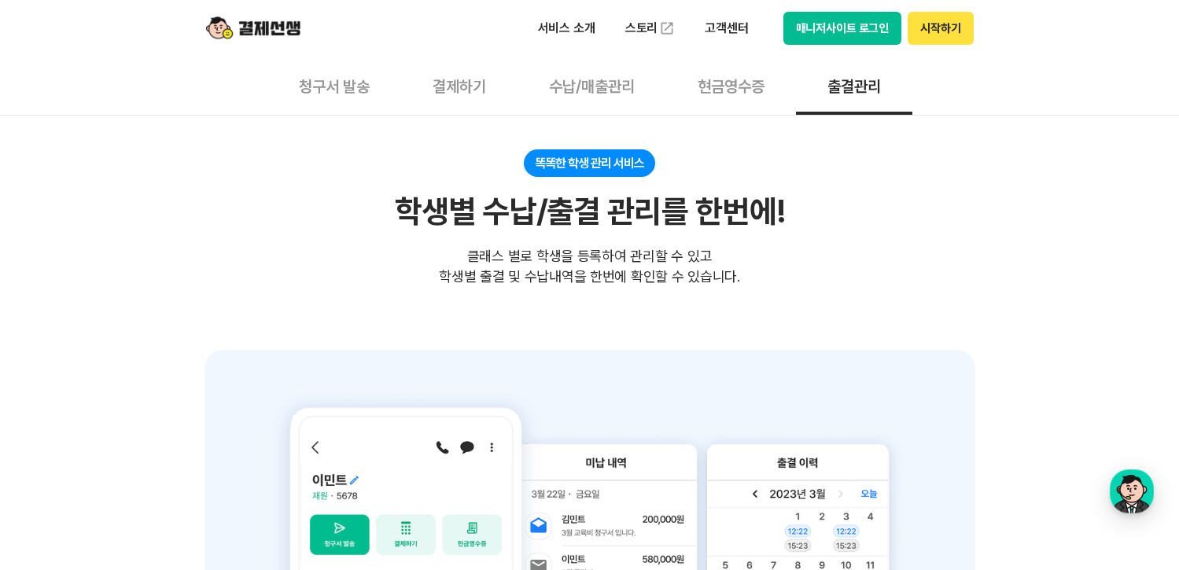
click at [852, 35] on button "매니저사이트 로그인" at bounding box center [842, 28] width 119 height 33
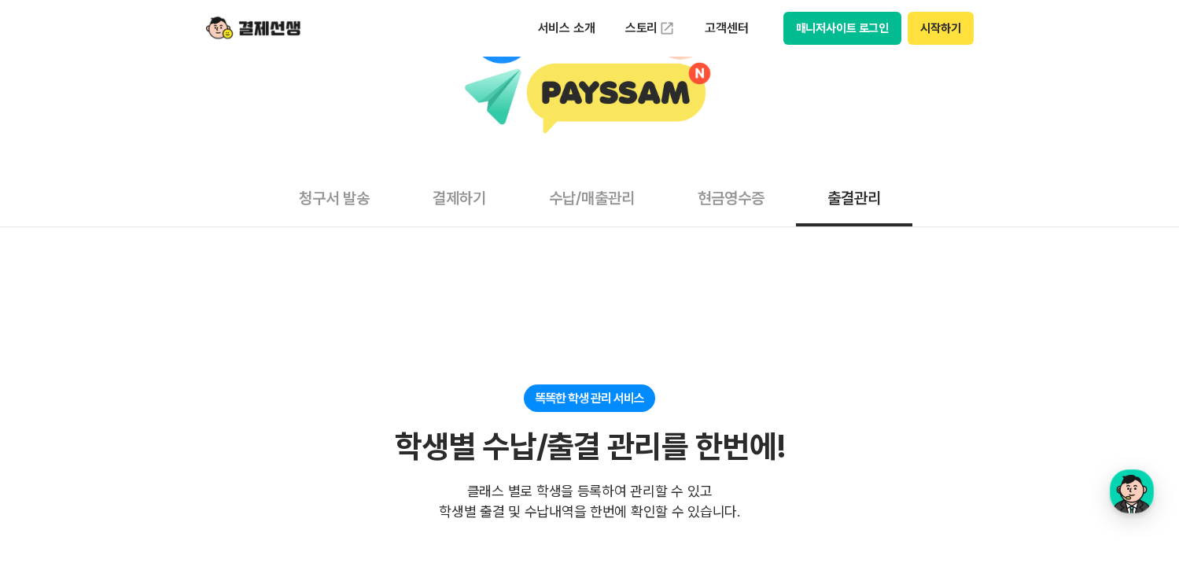
scroll to position [79, 0]
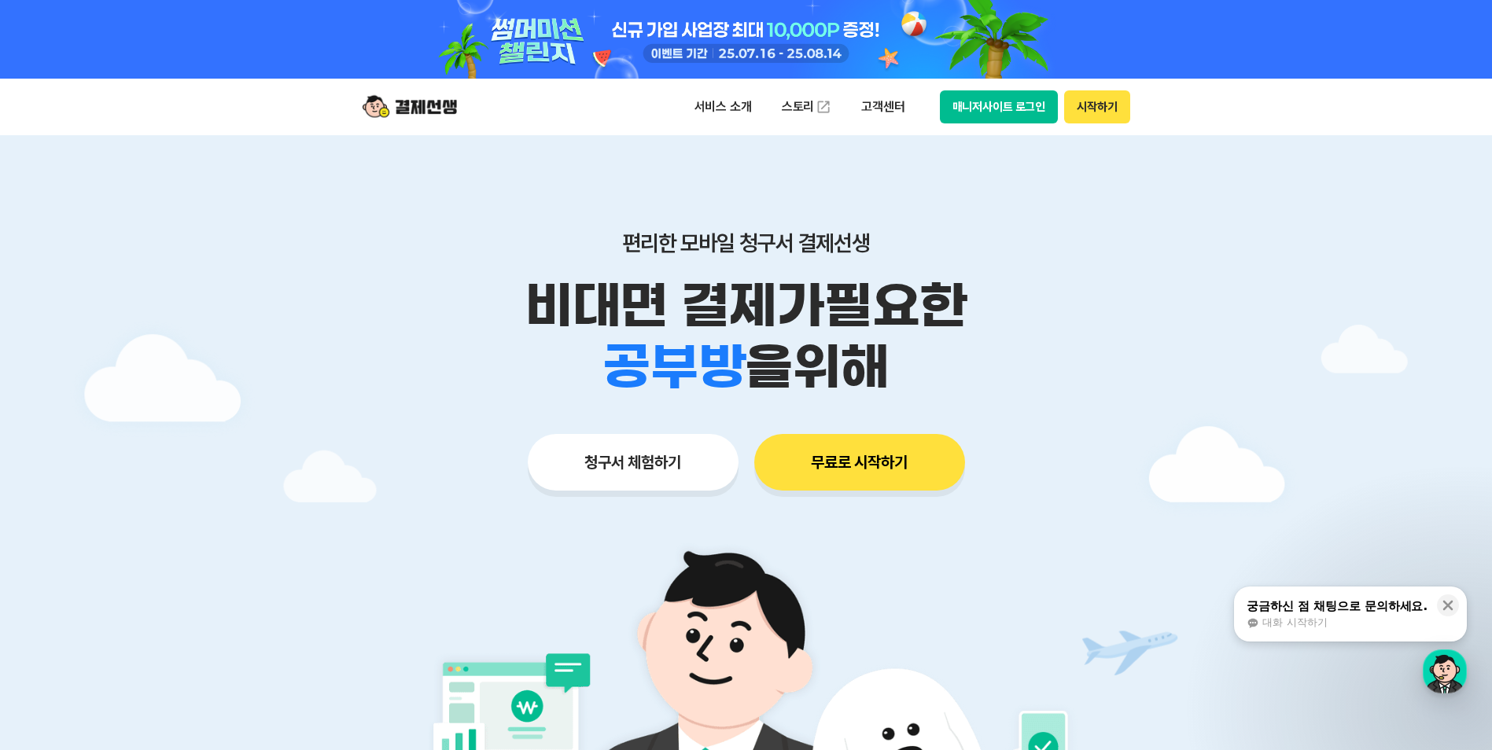
click at [718, 469] on button "청구서 체험하기" at bounding box center [633, 462] width 211 height 57
click at [655, 463] on button "청구서 체험하기" at bounding box center [633, 462] width 211 height 57
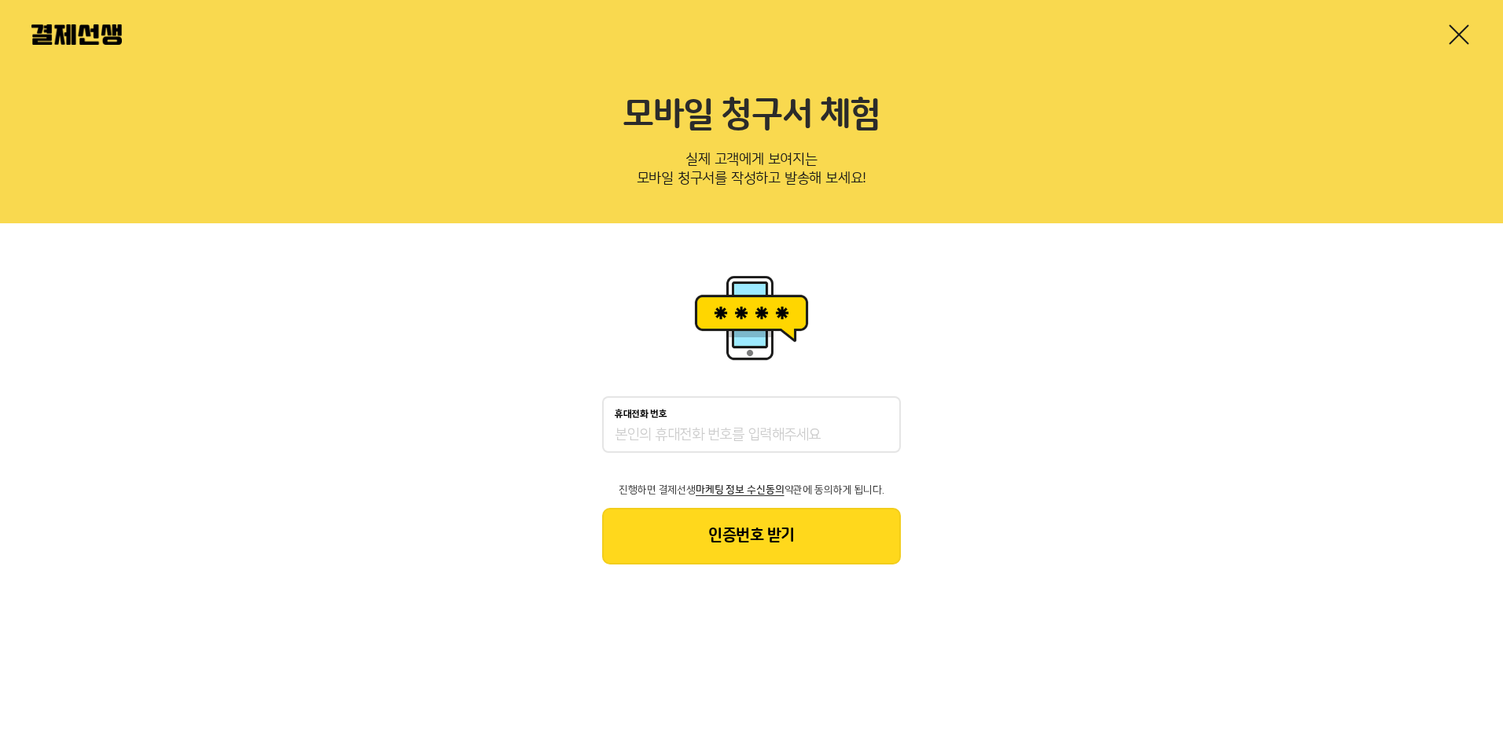
click at [751, 426] on input "휴대전화 번호" at bounding box center [752, 435] width 274 height 19
type input "01083182750"
drag, startPoint x: 837, startPoint y: 681, endPoint x: 815, endPoint y: 602, distance: 81.4
click at [837, 612] on html "모바일 청구서 체험 실제 고객에게 보여지는 모바일 청구서를 작성하고 발송해 보세요! 휴대전화 번호 01083182750 진행하면 결제선생 마케…" at bounding box center [751, 306] width 1503 height 612
click at [795, 547] on button "인증번호 받기" at bounding box center [751, 536] width 299 height 57
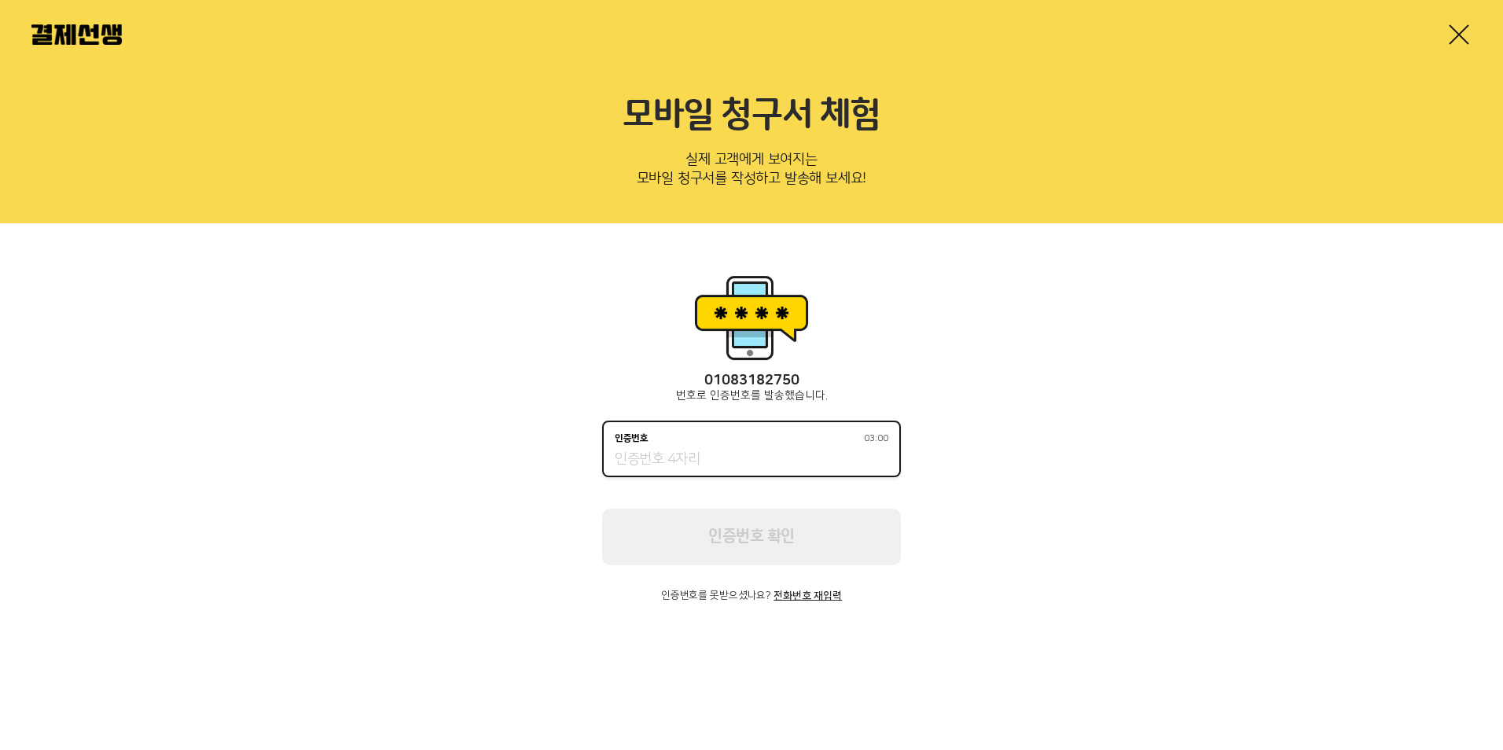
click at [763, 465] on input "인증번호 03:00" at bounding box center [752, 460] width 274 height 19
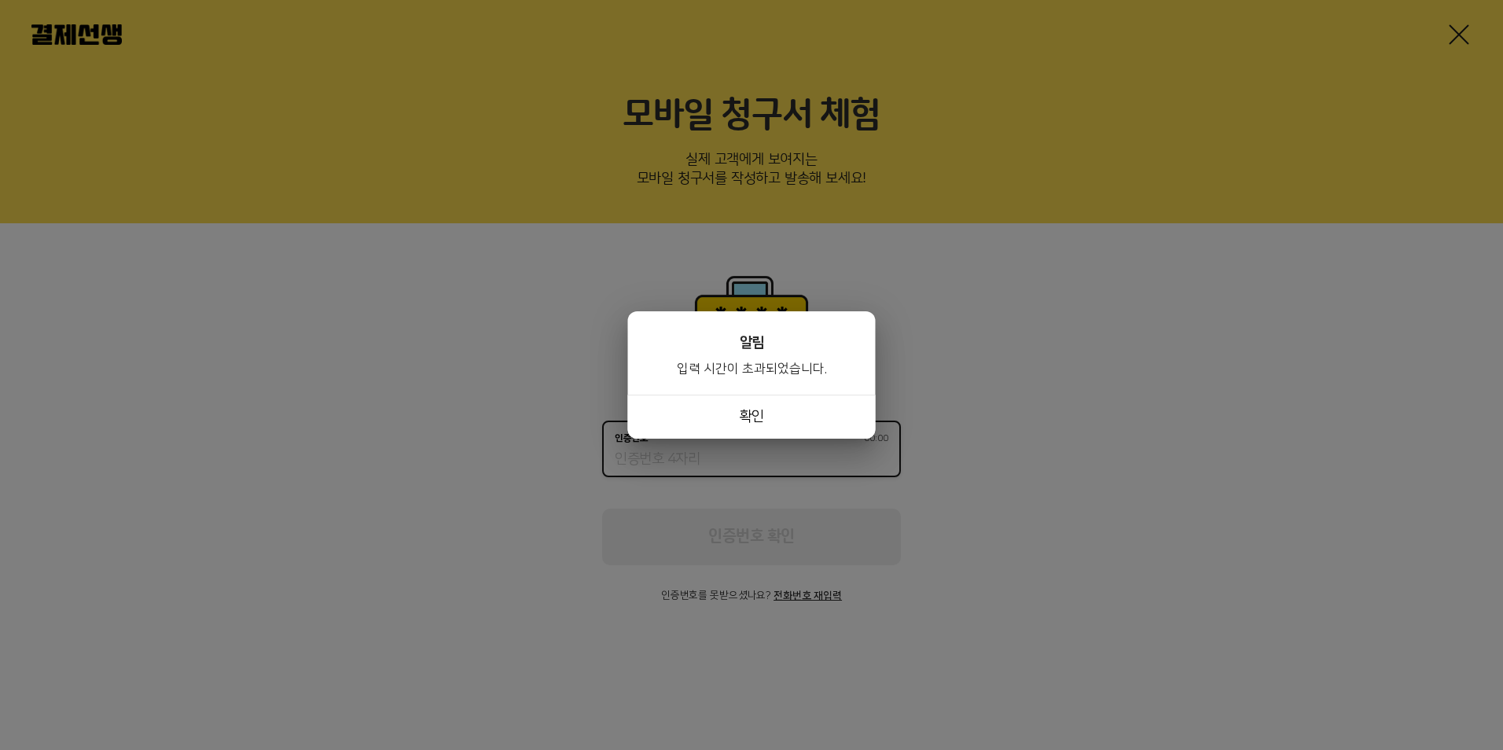
click at [783, 414] on button "확인" at bounding box center [752, 417] width 248 height 44
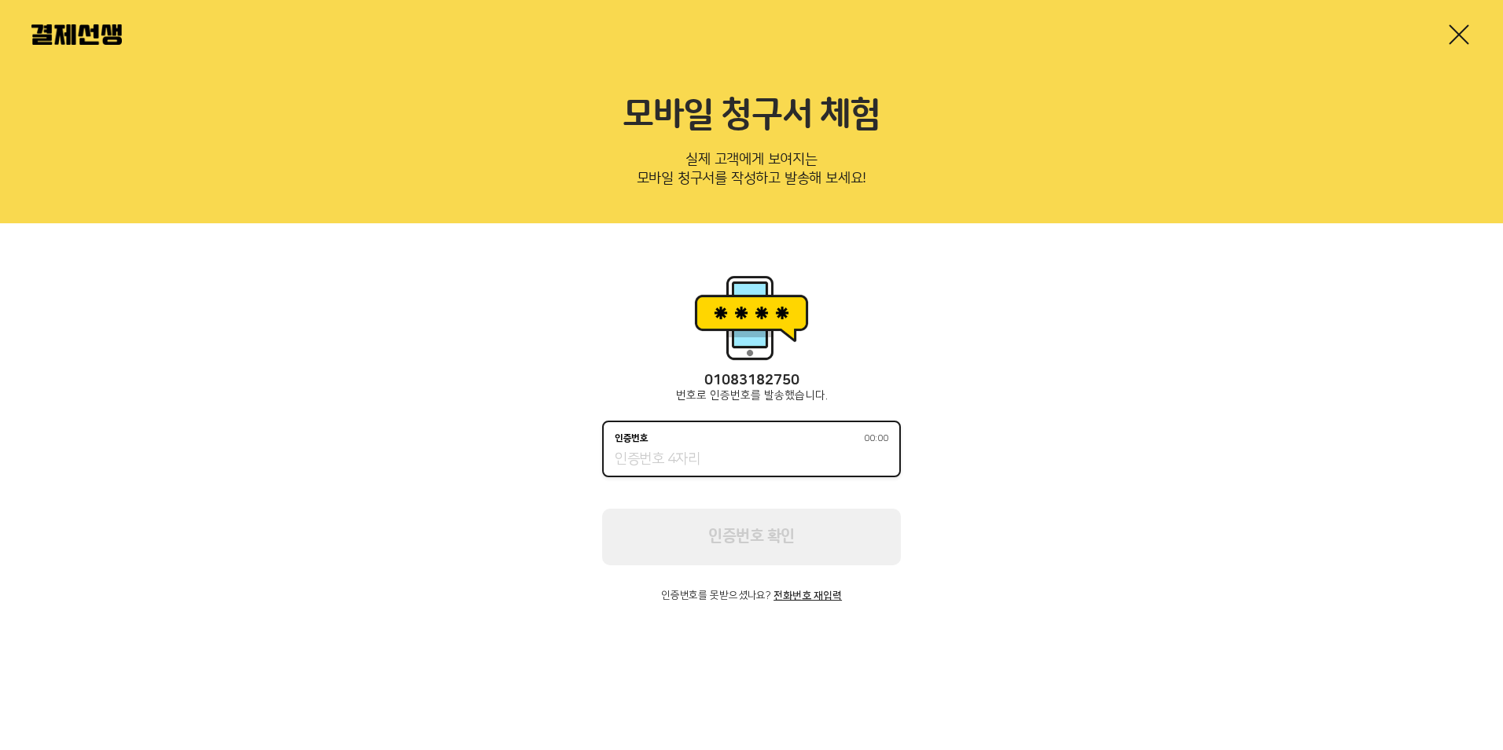
click at [815, 446] on div "인증번호 00:00" at bounding box center [751, 449] width 299 height 57
click at [713, 447] on div "인증번호 00:00" at bounding box center [751, 449] width 299 height 57
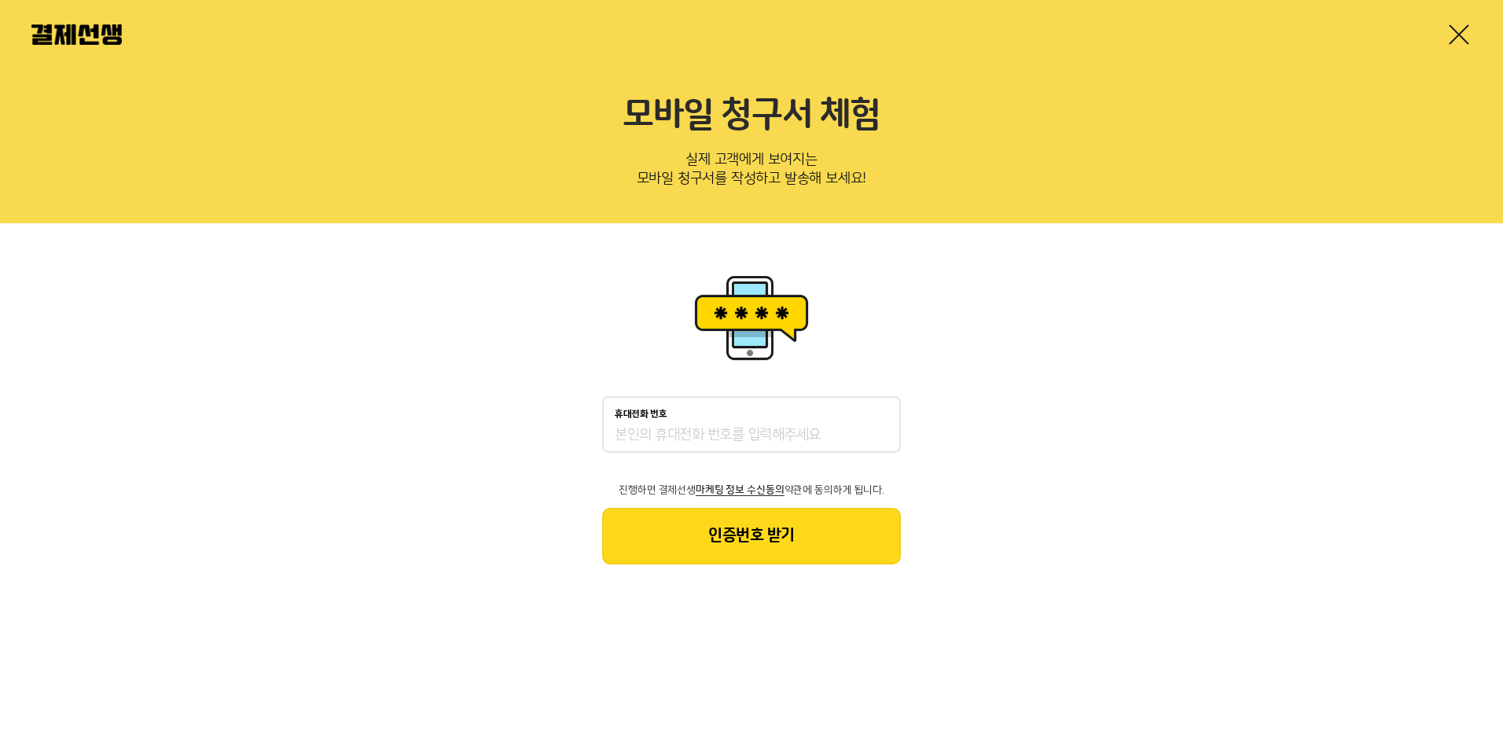
click at [749, 432] on input "휴대전화 번호" at bounding box center [752, 435] width 274 height 19
type input "01083182750"
click at [710, 557] on button "인증번호 받기" at bounding box center [751, 536] width 299 height 57
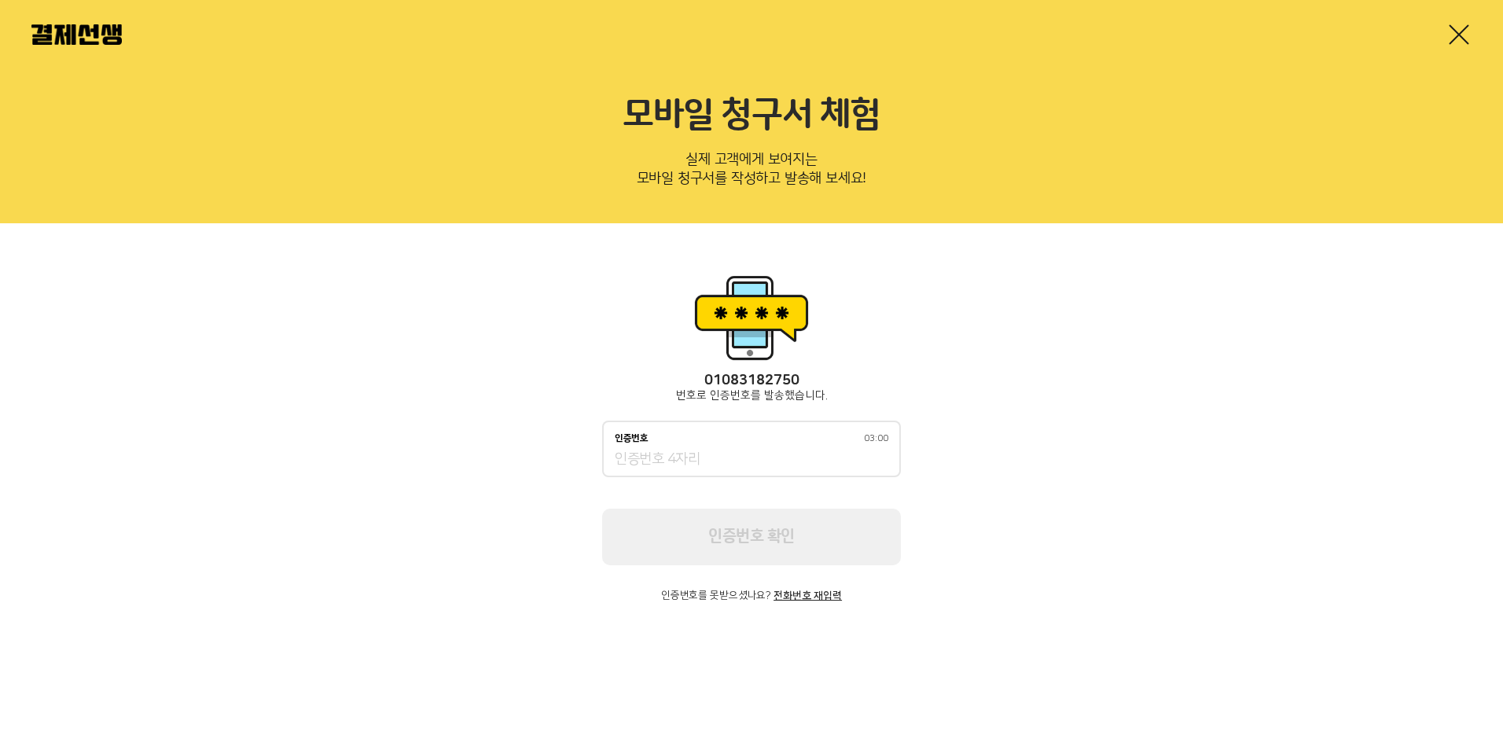
click at [747, 447] on div "인증번호 03:00" at bounding box center [751, 449] width 299 height 57
click at [766, 460] on input "인증번호 02:58" at bounding box center [752, 460] width 274 height 19
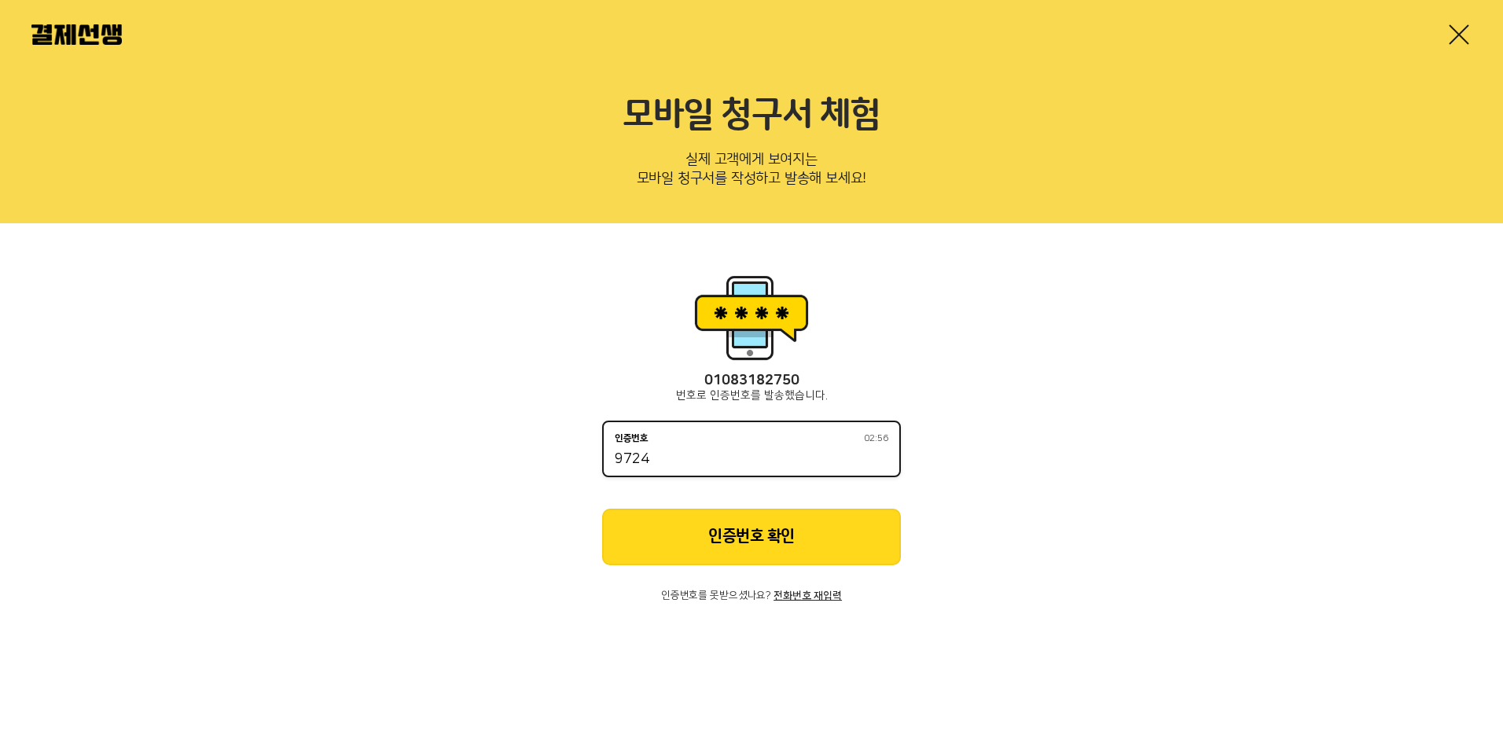
type input "9724"
click at [756, 539] on button "인증번호 확인" at bounding box center [751, 537] width 299 height 57
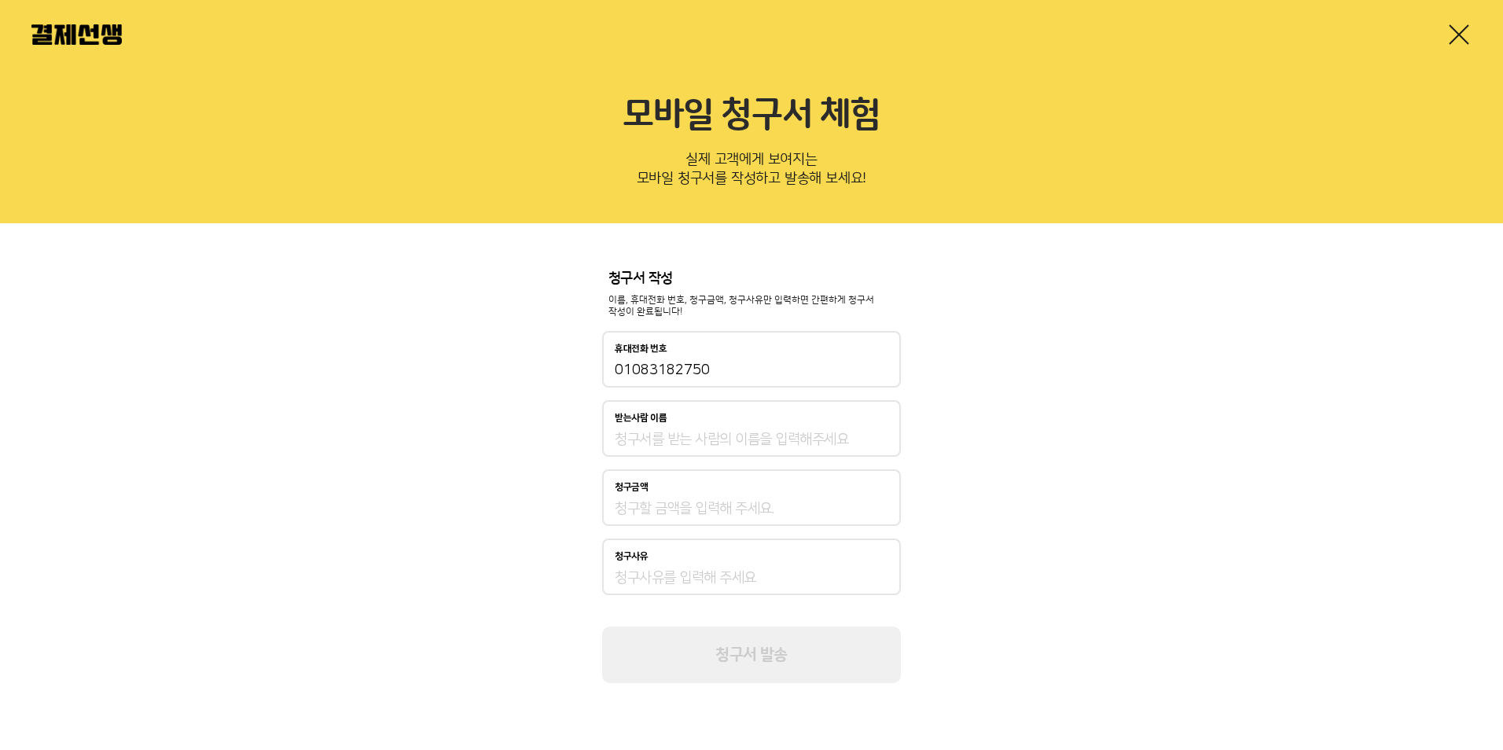
click at [735, 437] on input "받는사람 이름" at bounding box center [752, 439] width 274 height 19
type input "d"
type input "[PERSON_NAME]"
type input "197,000"
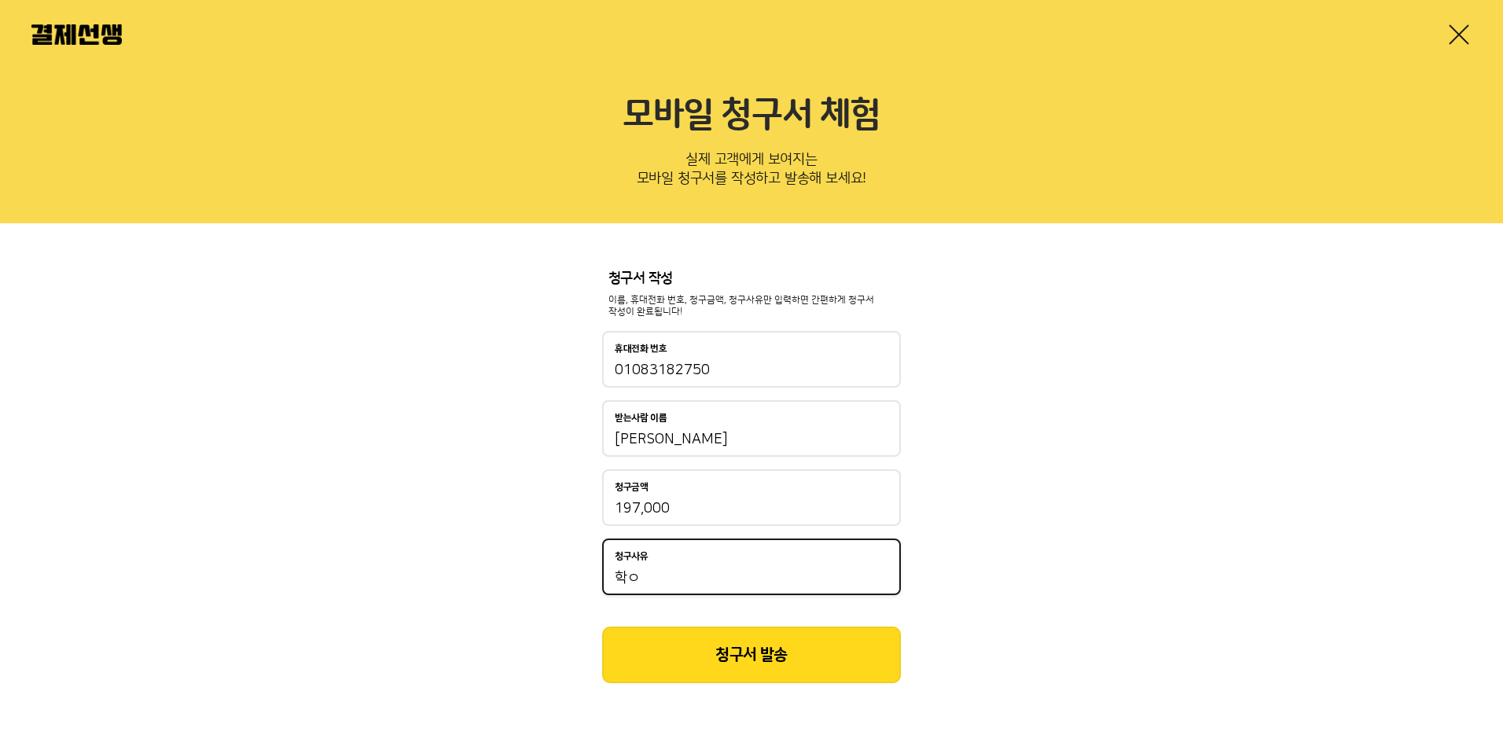
type input "학"
type input "교육비"
click at [706, 665] on button "청구서 발송" at bounding box center [751, 655] width 299 height 57
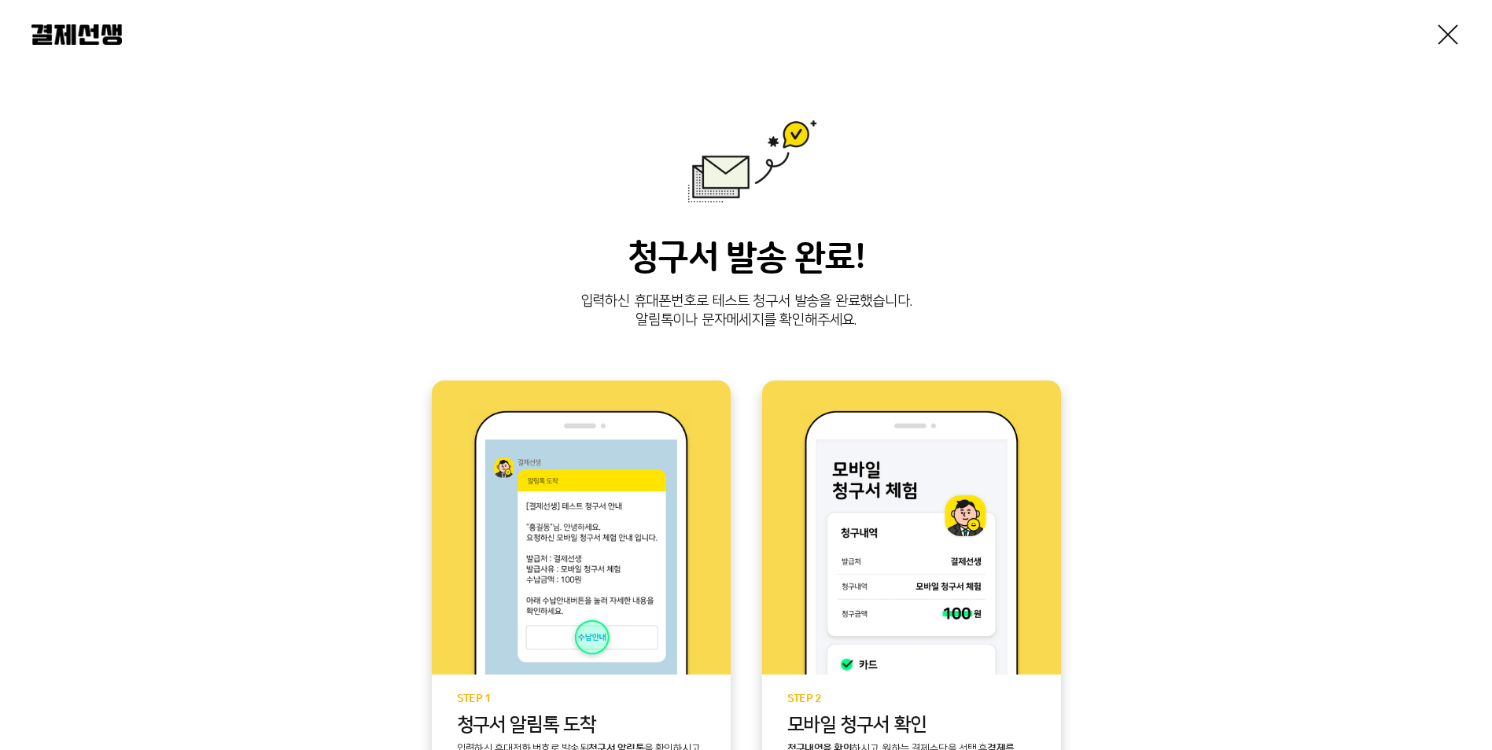
scroll to position [267, 0]
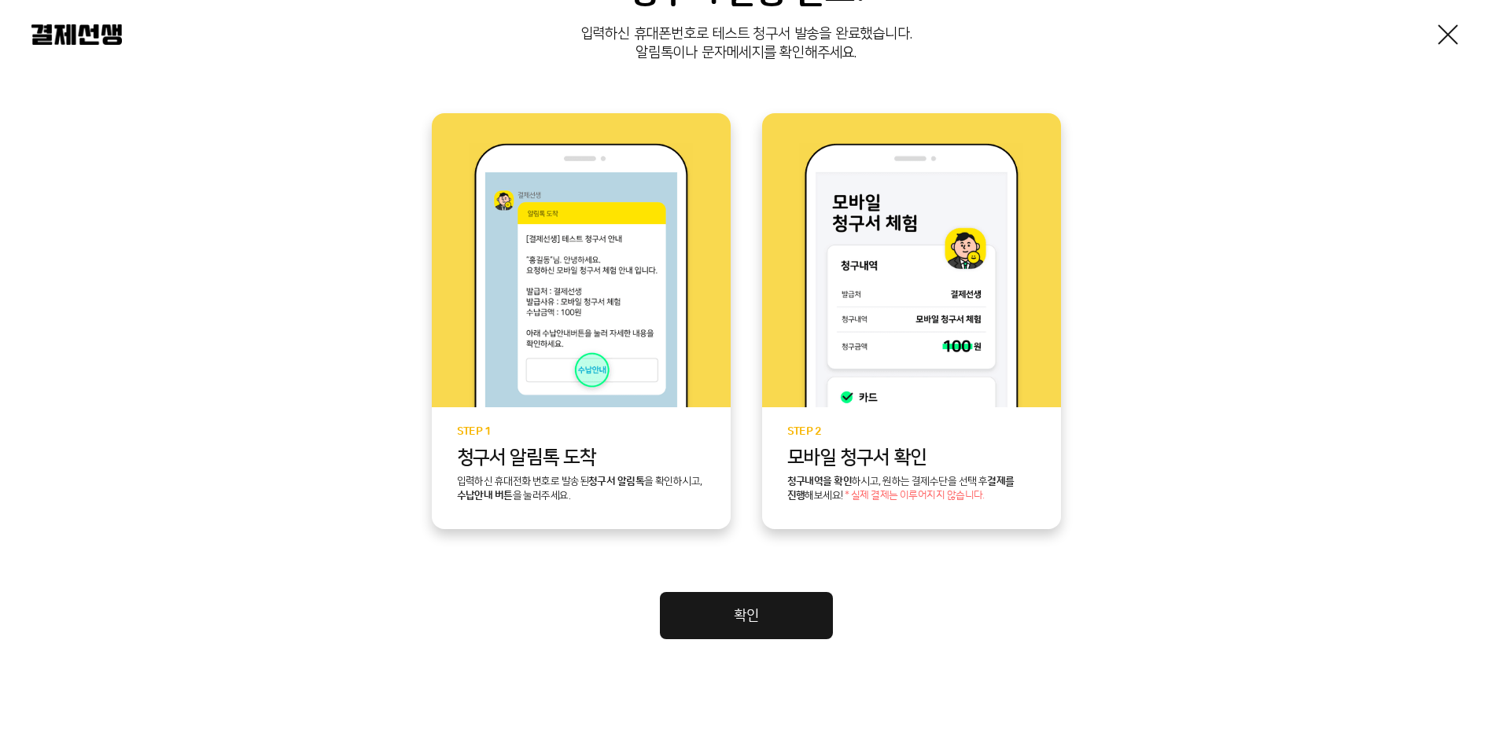
click at [734, 609] on link "확인" at bounding box center [746, 615] width 173 height 47
